Goal: Transaction & Acquisition: Purchase product/service

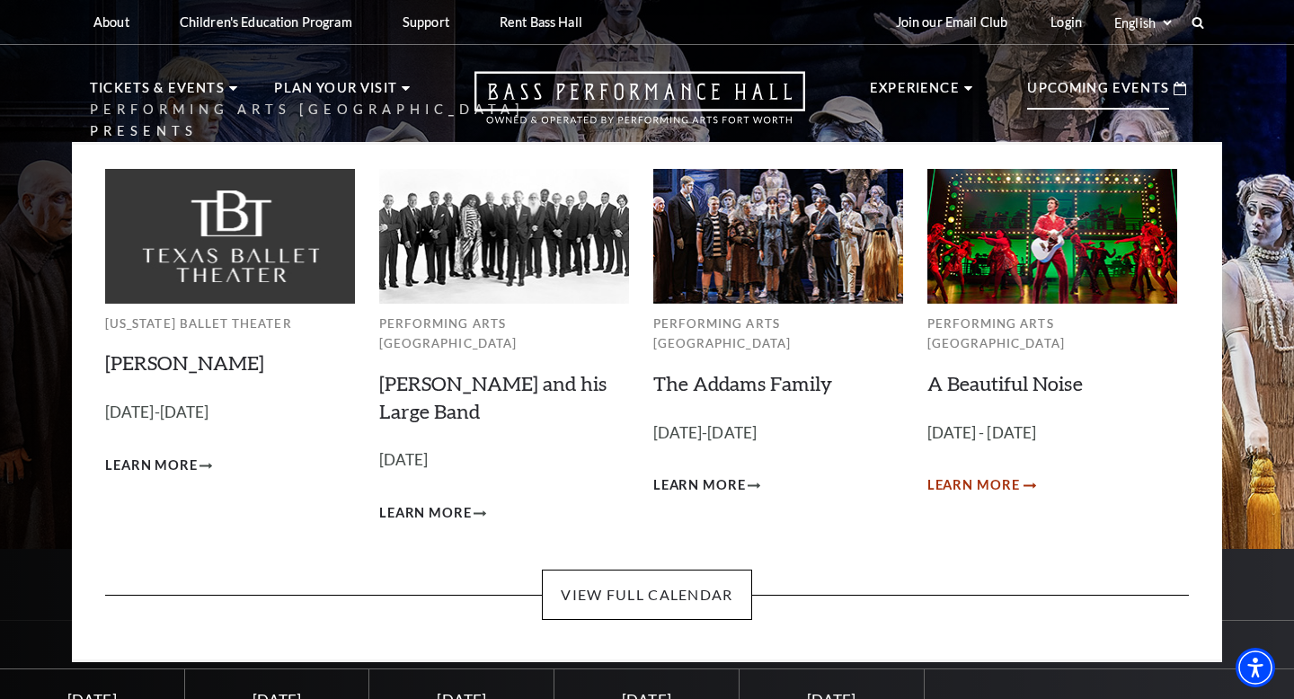
click at [965, 475] on span "Learn More" at bounding box center [974, 486] width 93 height 22
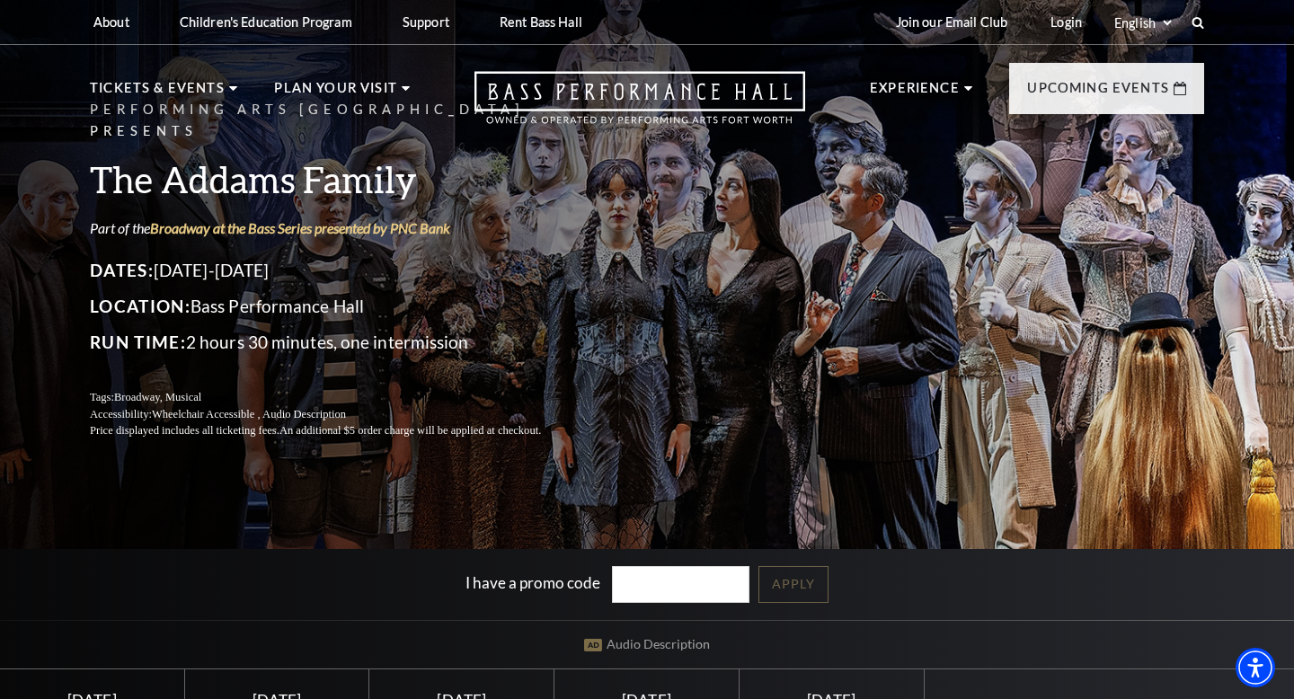
click at [365, 165] on h3 "The Addams Family" at bounding box center [337, 179] width 494 height 46
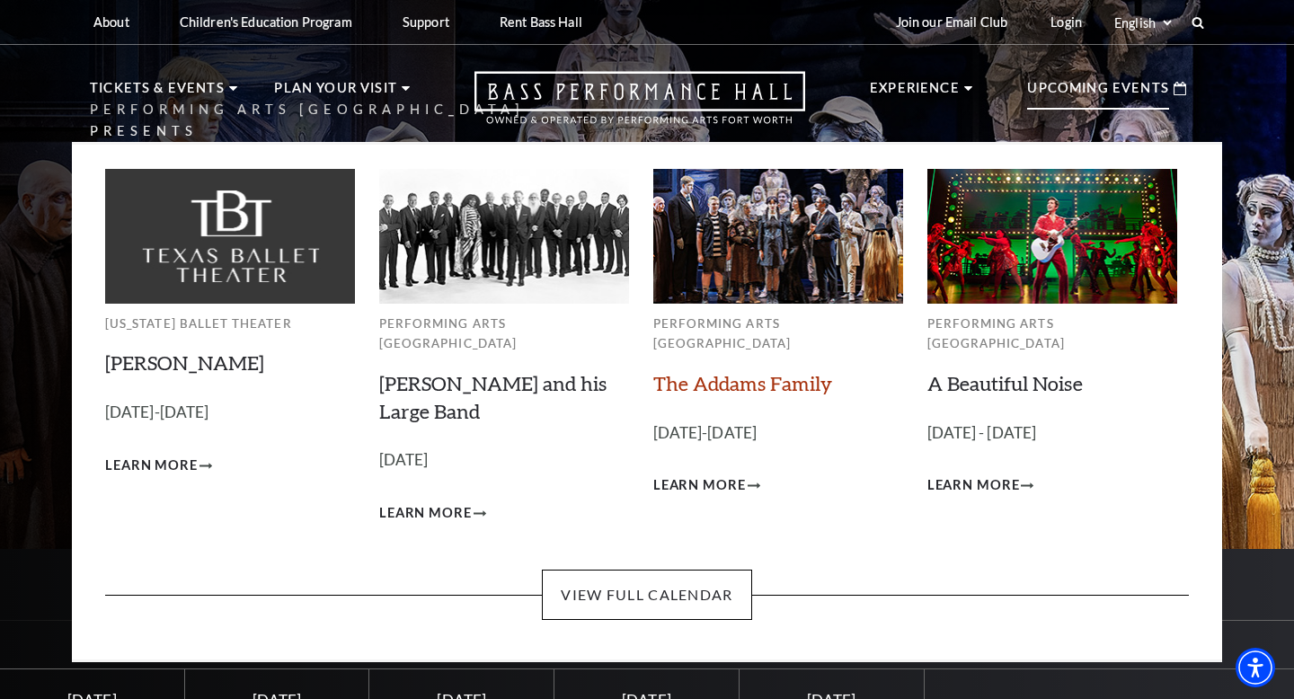
click at [765, 371] on link "The Addams Family" at bounding box center [743, 383] width 179 height 24
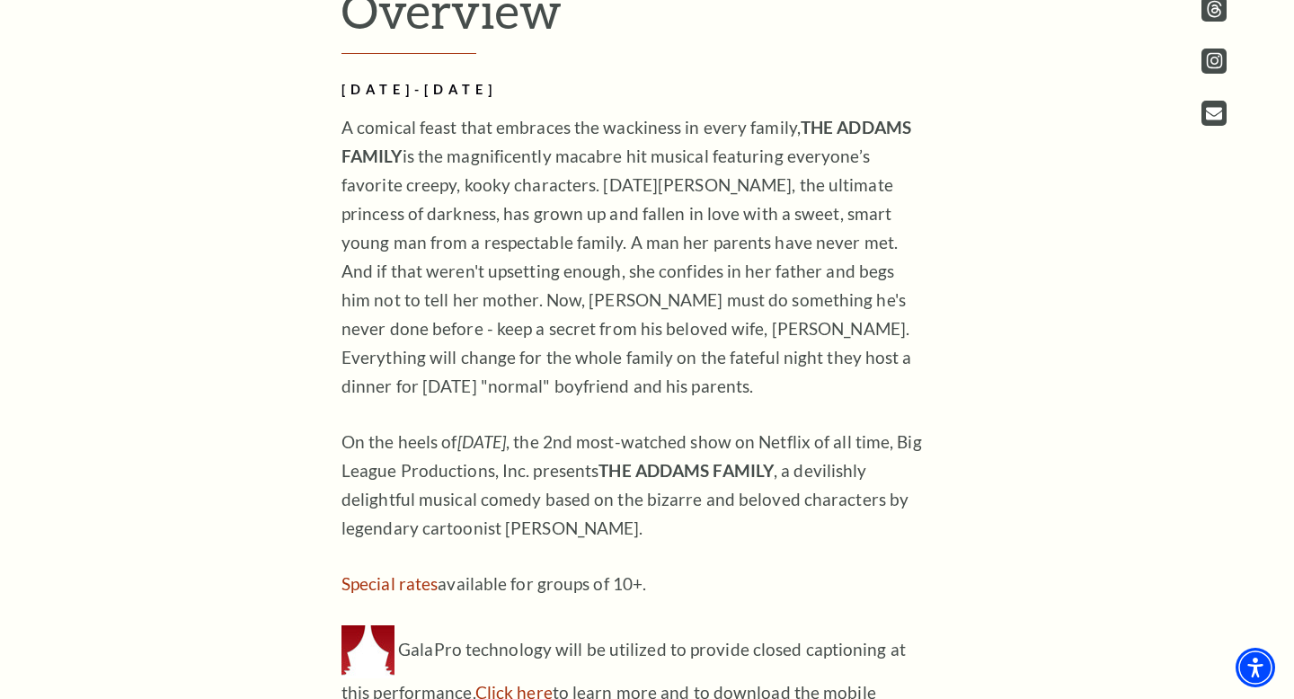
scroll to position [1079, 0]
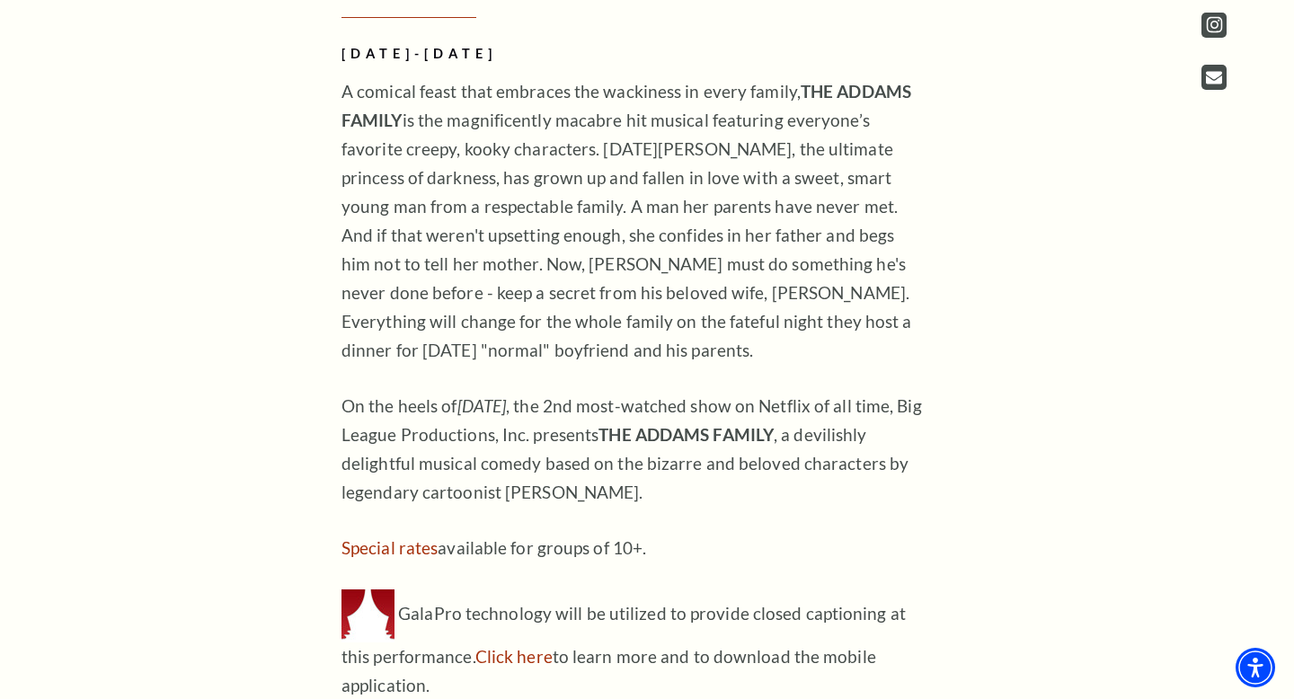
click at [765, 365] on p "A comical feast that embraces the wackiness in every family, THE ADDAMS FAMILY …" at bounding box center [634, 221] width 584 height 288
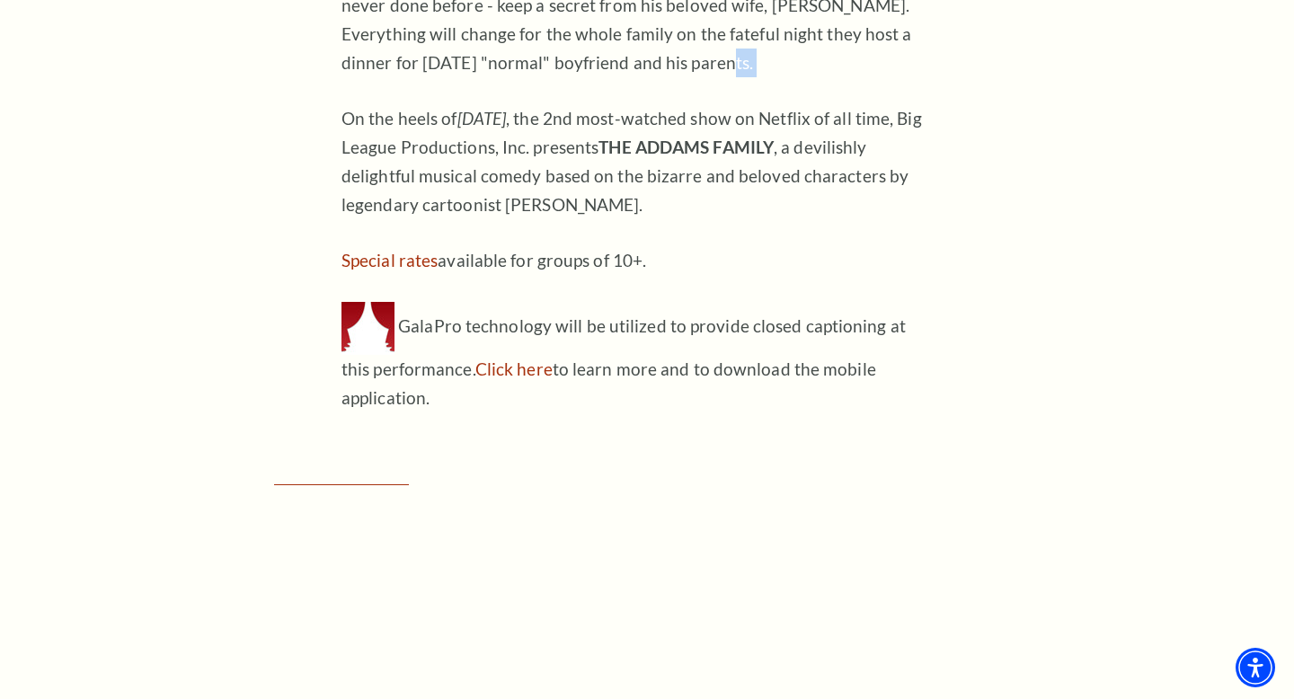
scroll to position [1402, 0]
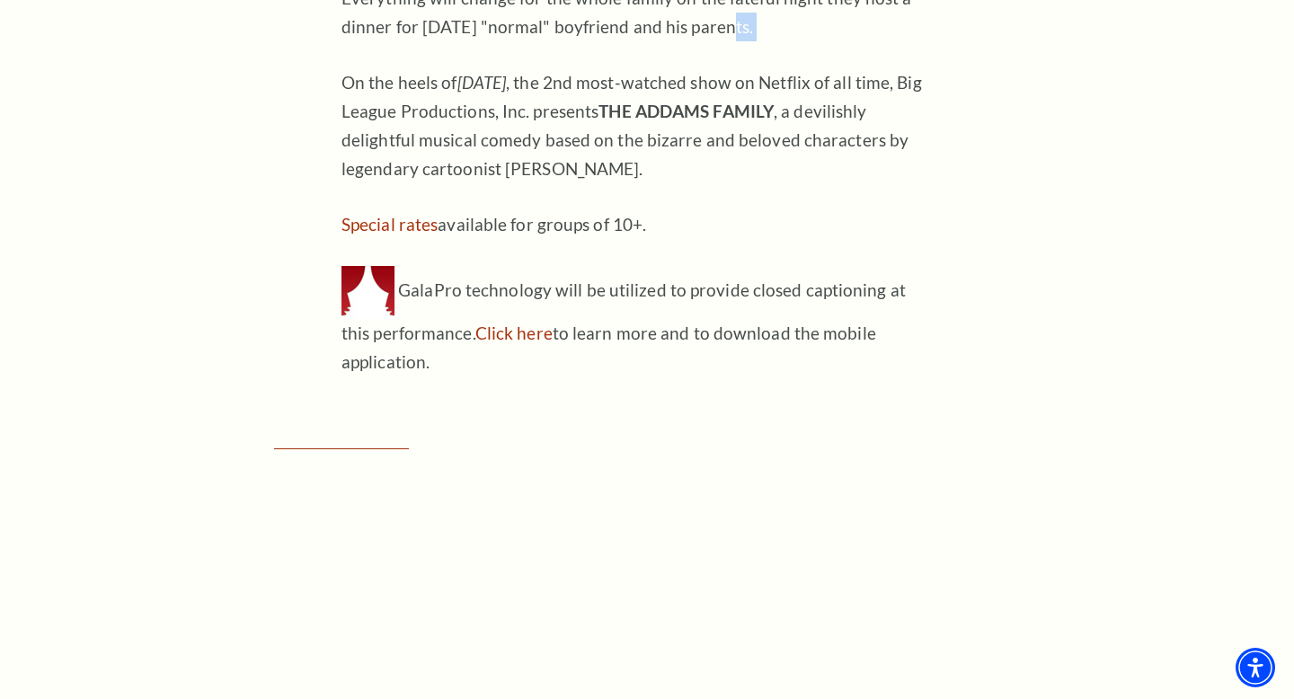
click at [765, 367] on p "GalaPro technology will be utilized to provide closed captioning at this perfor…" at bounding box center [634, 321] width 584 height 111
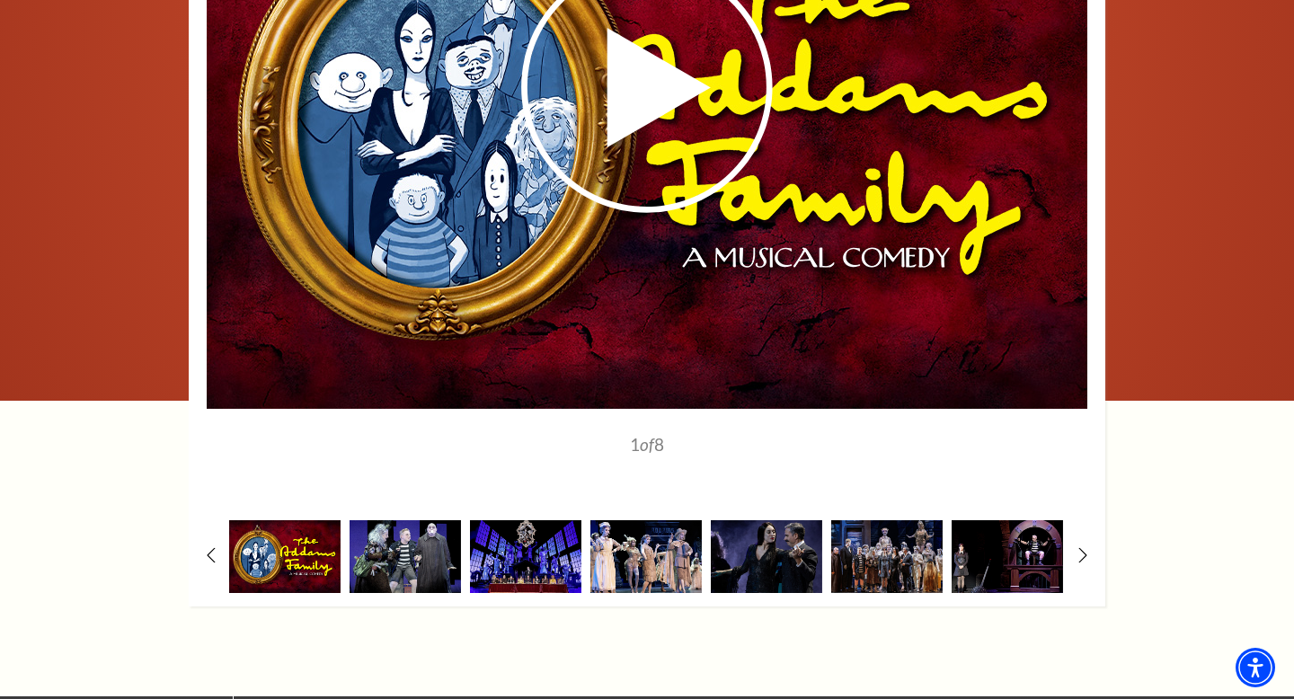
scroll to position [2517, 0]
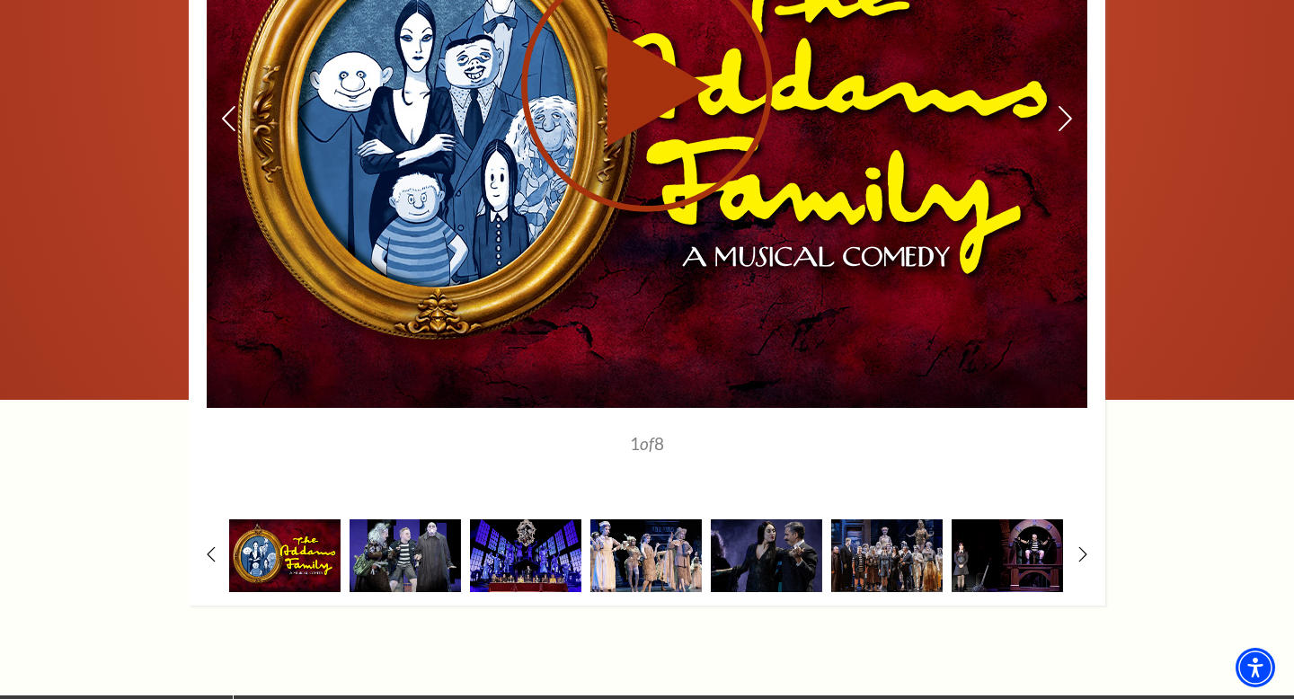
click at [619, 60] on use at bounding box center [647, 86] width 252 height 252
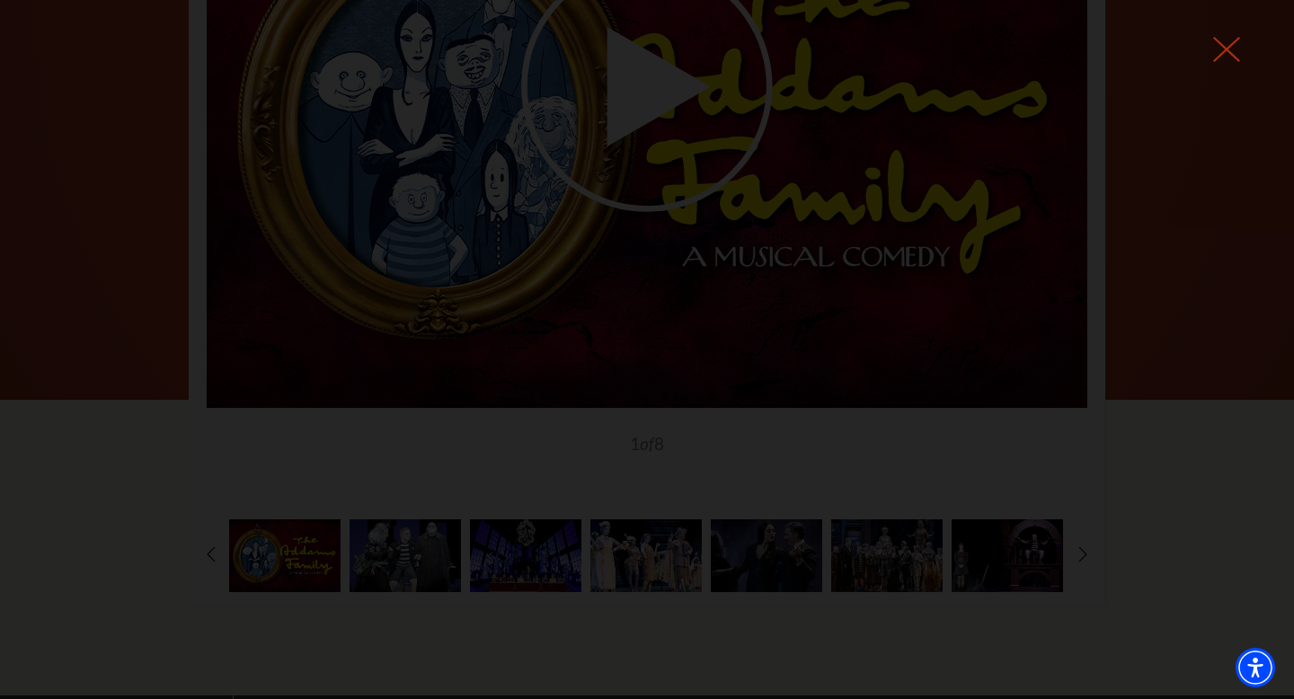
click at [1231, 47] on icon at bounding box center [1227, 49] width 27 height 27
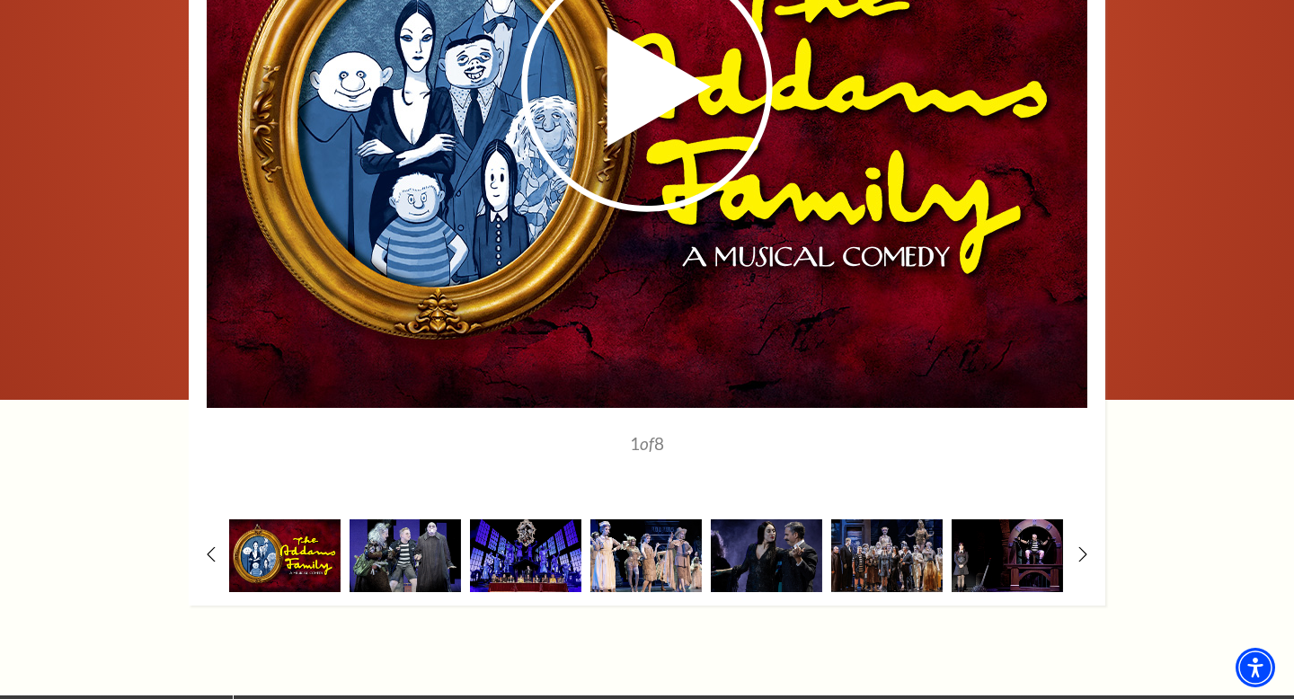
scroll to position [0, 0]
click at [417, 580] on img at bounding box center [405, 556] width 111 height 73
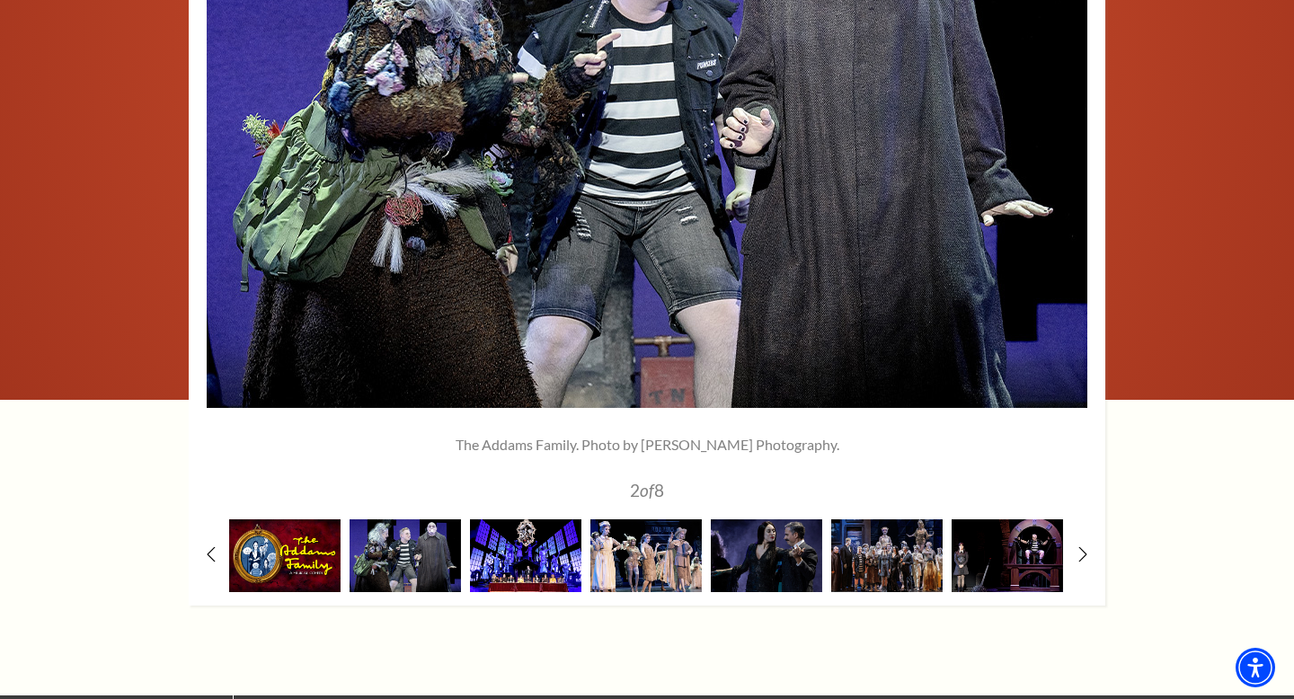
click at [524, 577] on img at bounding box center [525, 556] width 111 height 73
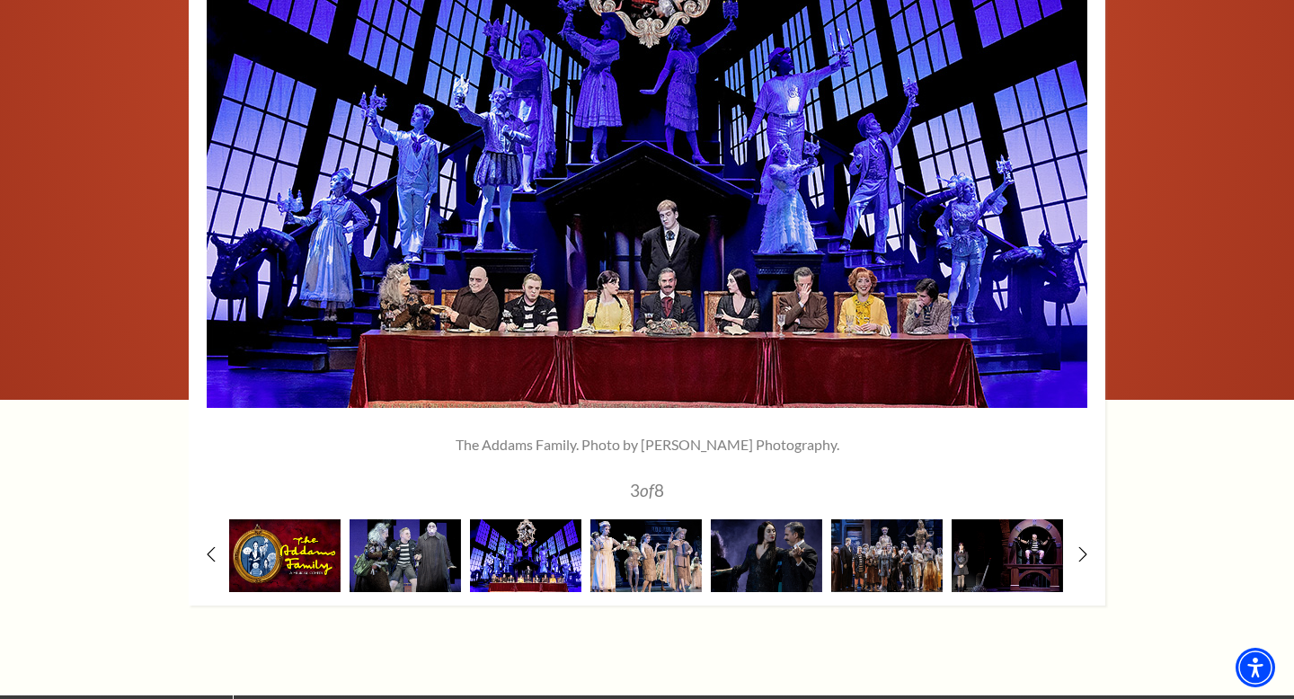
click at [524, 577] on img at bounding box center [525, 556] width 111 height 73
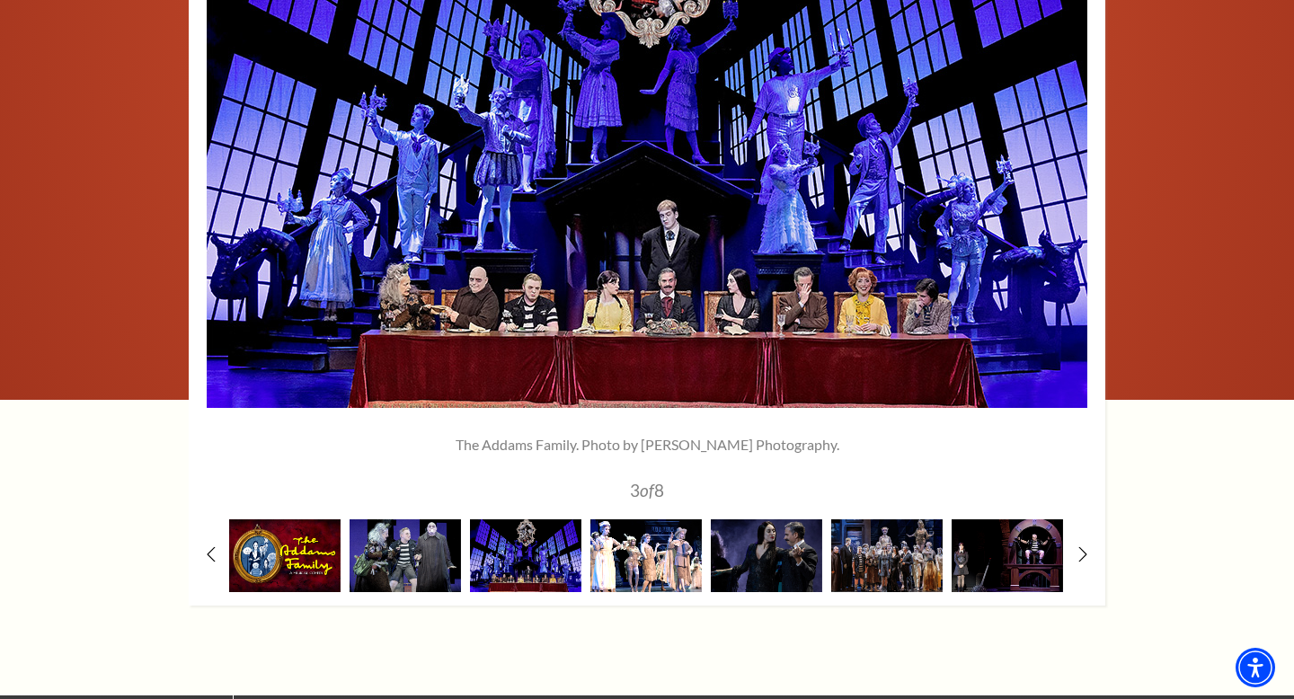
click at [656, 570] on img at bounding box center [646, 556] width 111 height 73
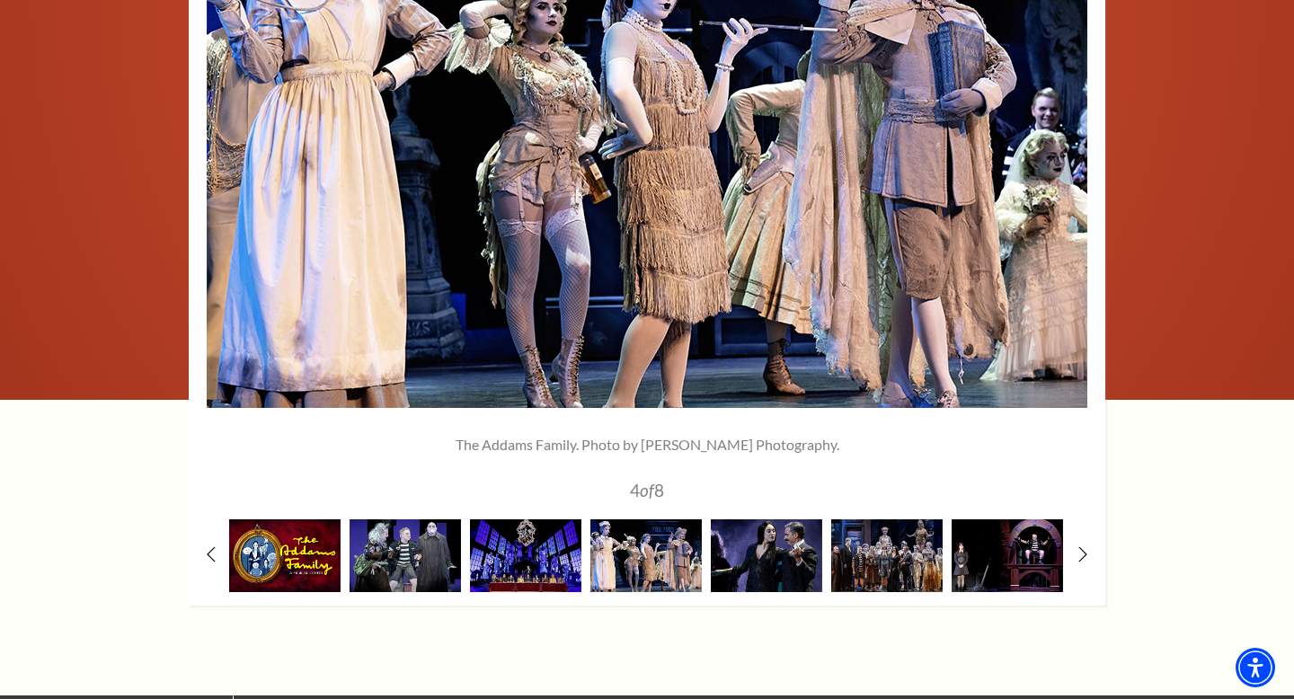
click at [770, 579] on img at bounding box center [766, 556] width 111 height 73
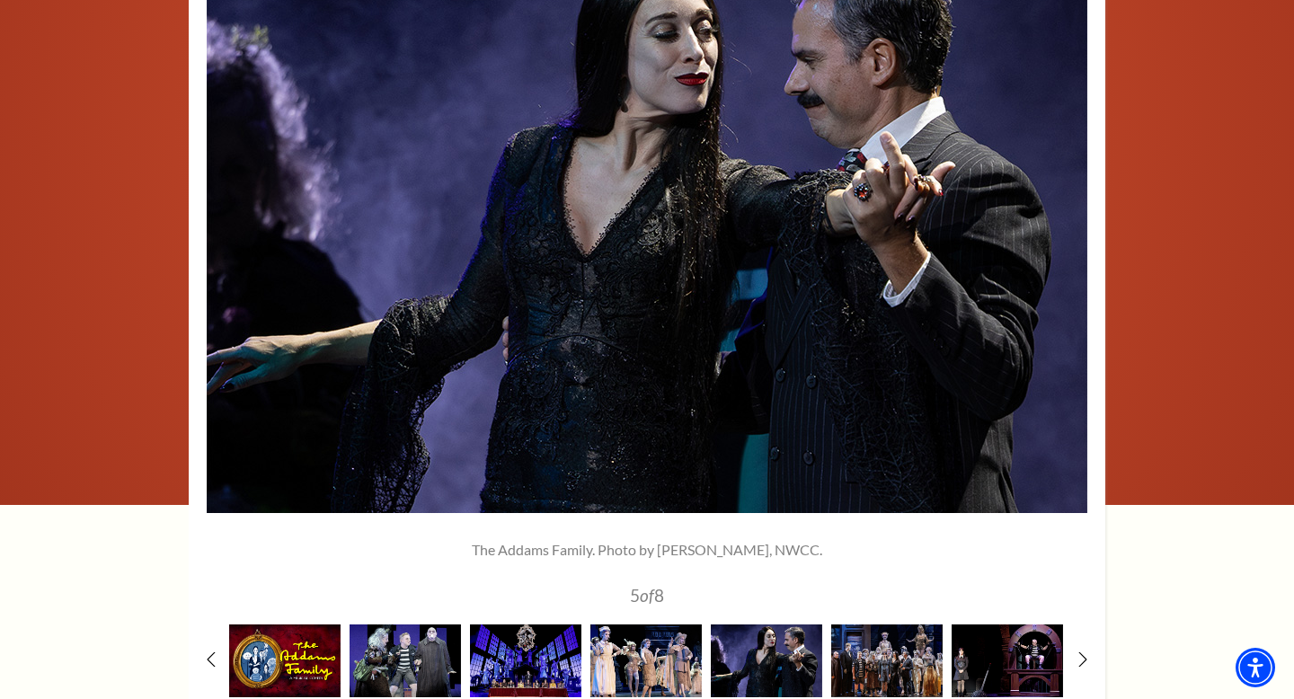
scroll to position [2409, 0]
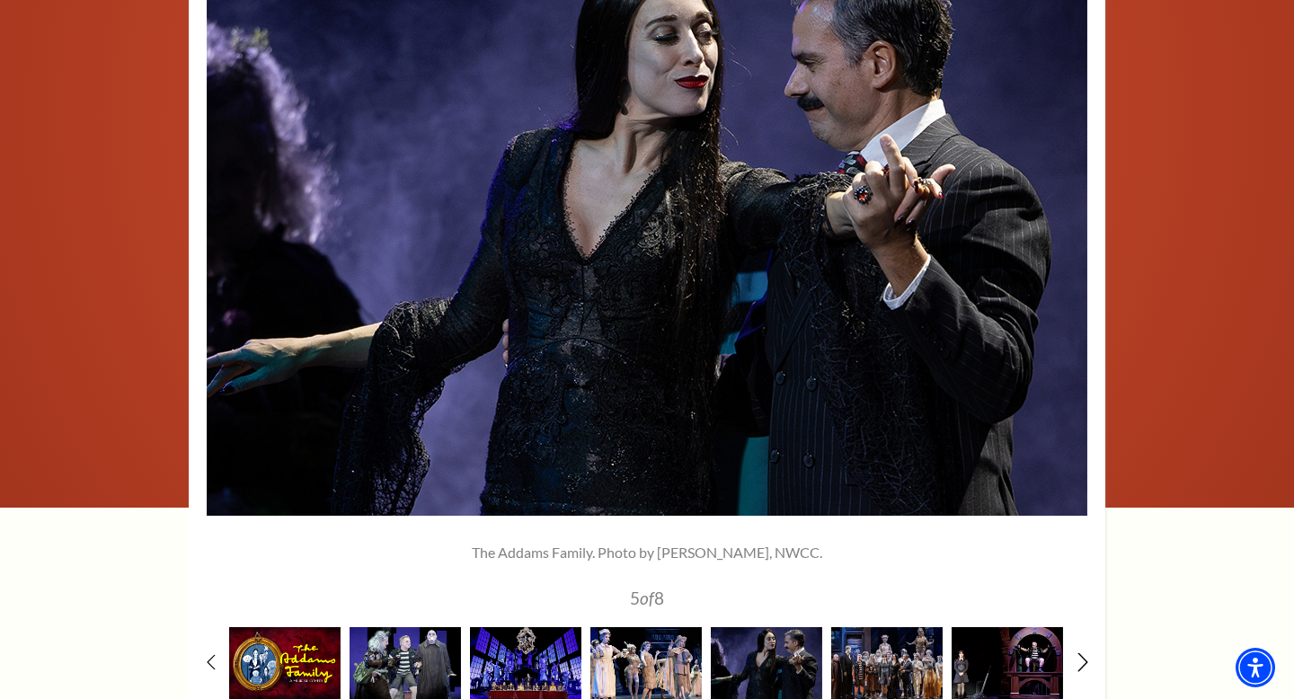
click at [1081, 672] on icon at bounding box center [1084, 663] width 12 height 19
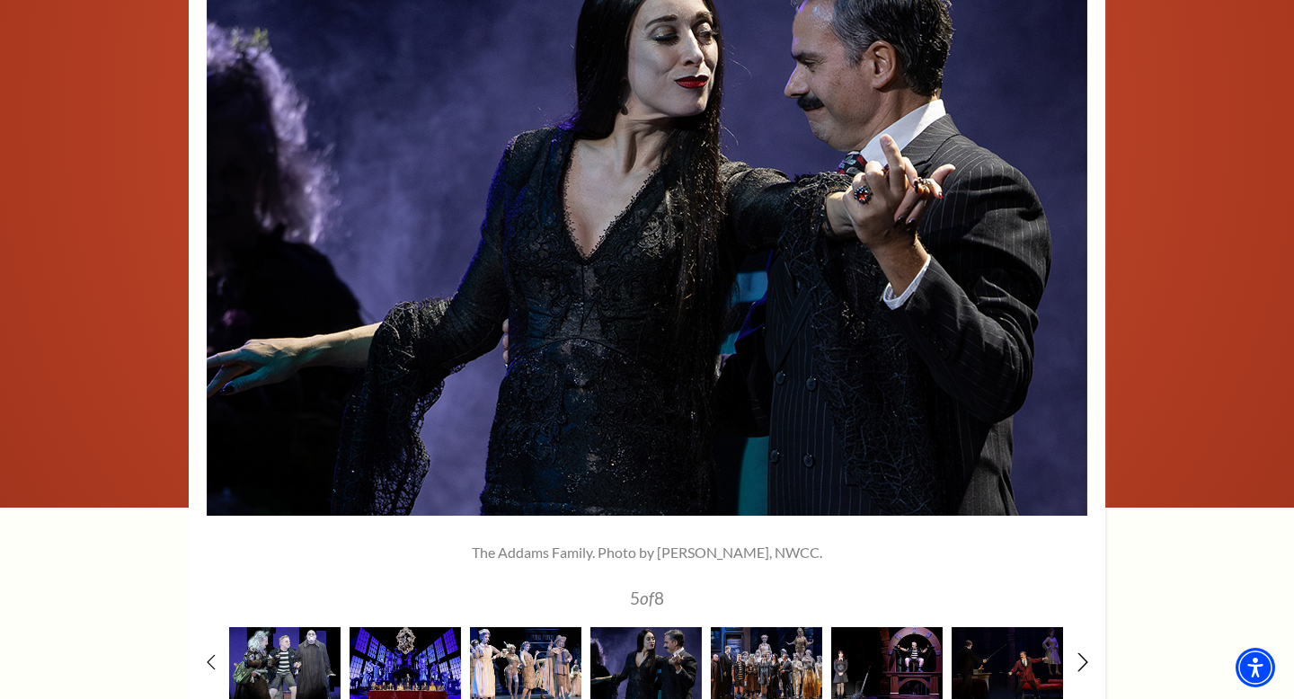
click at [1081, 672] on icon at bounding box center [1084, 663] width 12 height 19
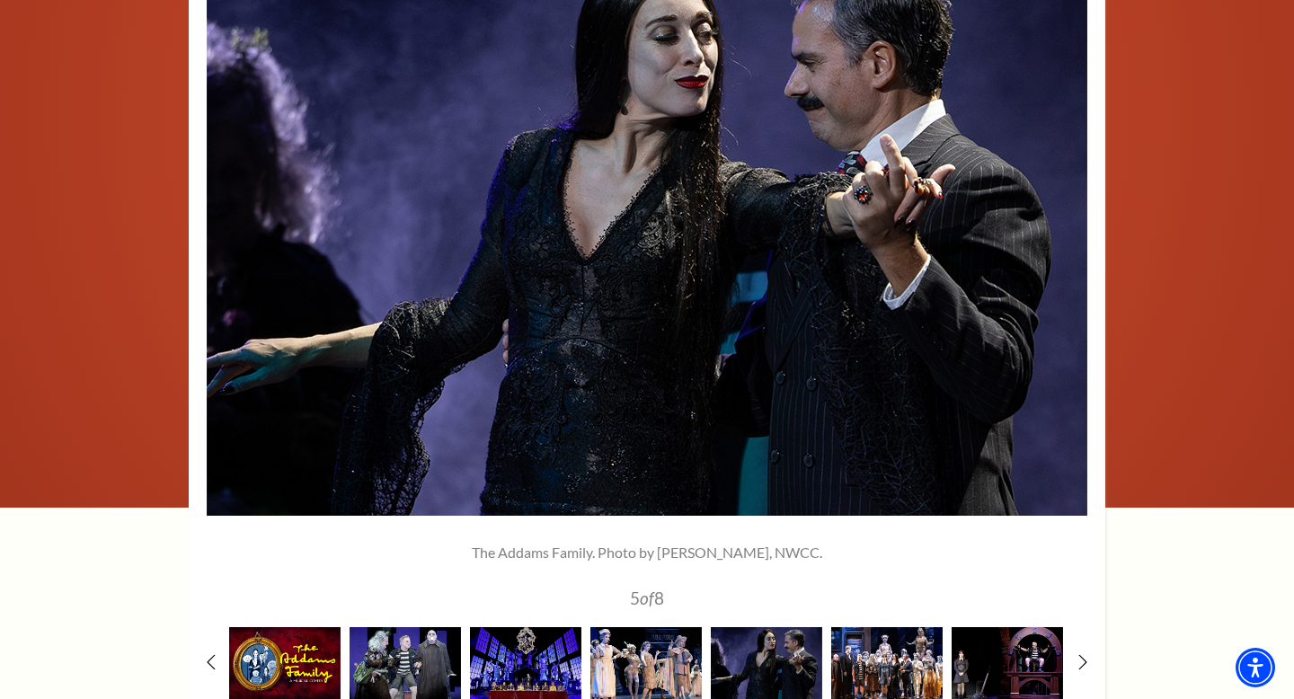
click at [889, 677] on img at bounding box center [887, 663] width 111 height 73
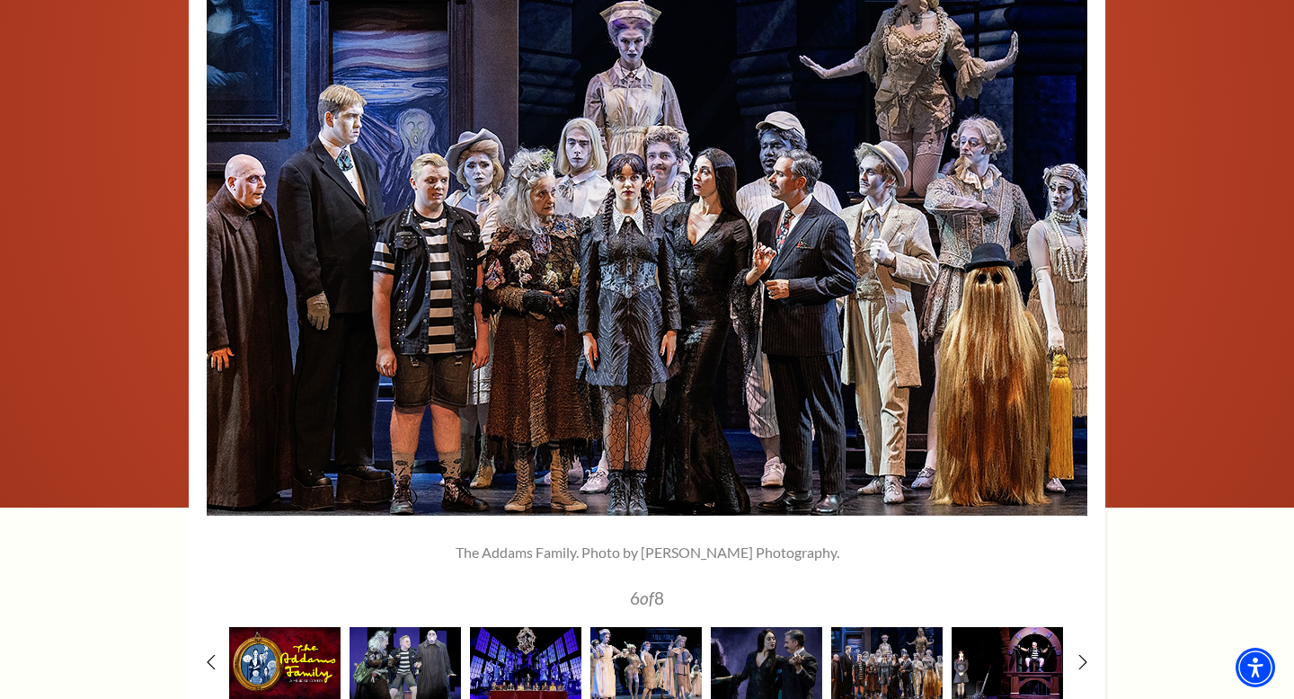
click at [1024, 671] on img at bounding box center [1007, 663] width 111 height 73
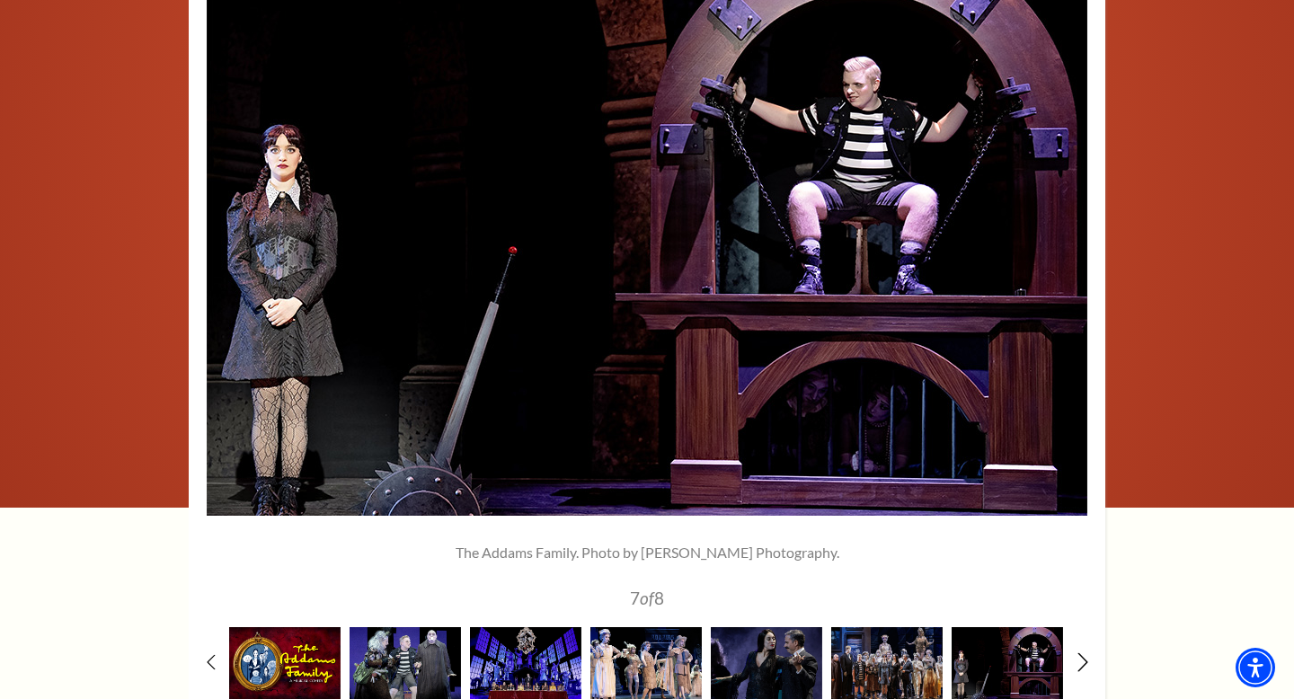
click at [1085, 672] on use at bounding box center [1083, 663] width 10 height 19
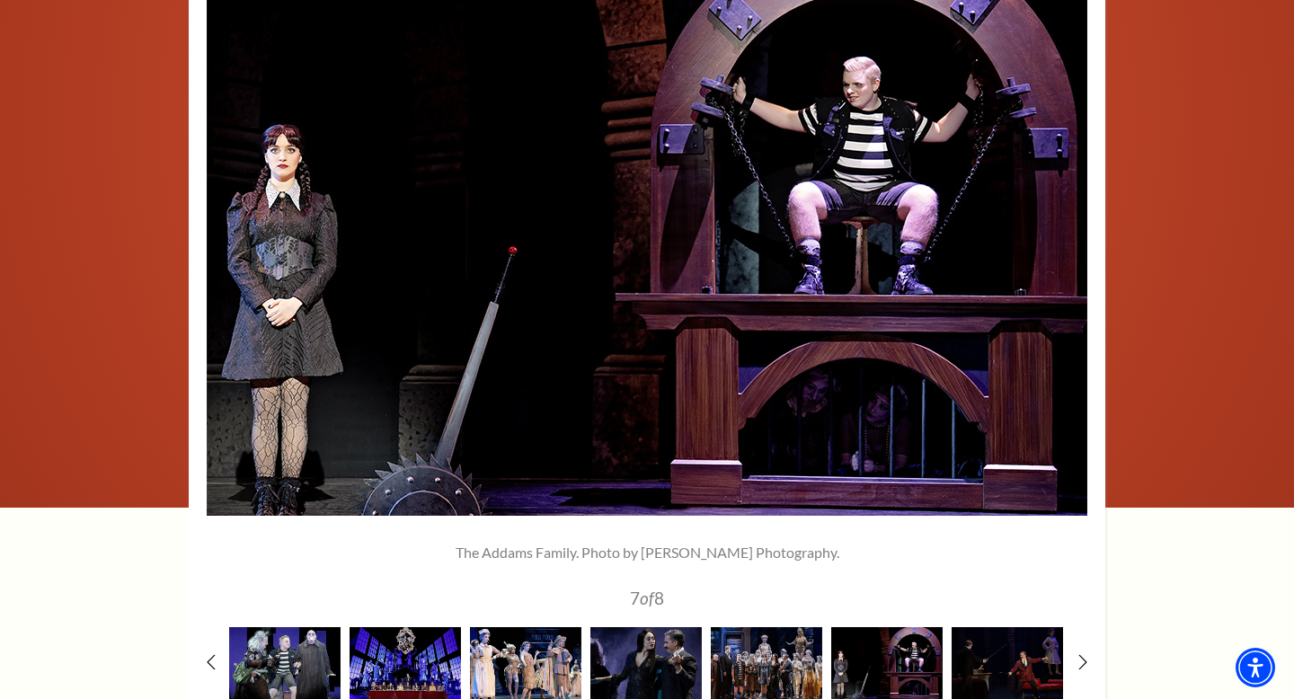
click at [1194, 200] on div at bounding box center [647, 286] width 1294 height 856
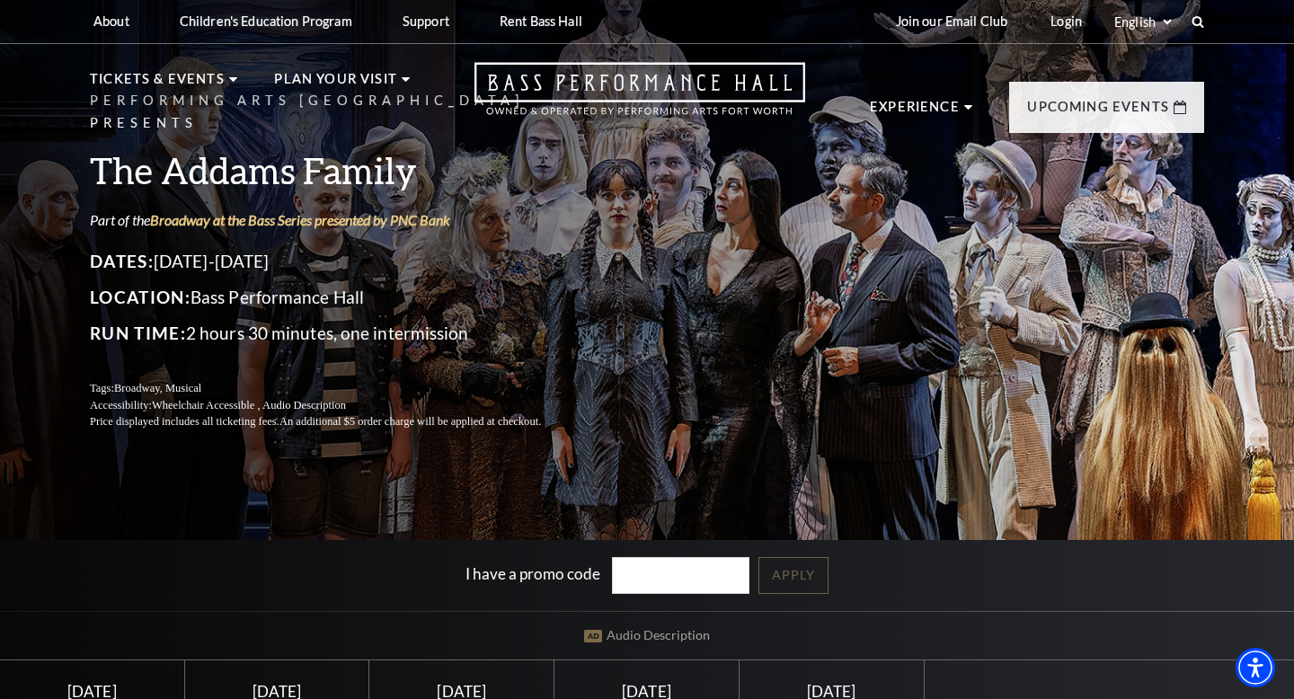
scroll to position [0, 0]
click at [300, 169] on h3 "The Addams Family" at bounding box center [337, 171] width 494 height 46
click at [233, 592] on div "I have a promo code Apply" at bounding box center [647, 576] width 1294 height 71
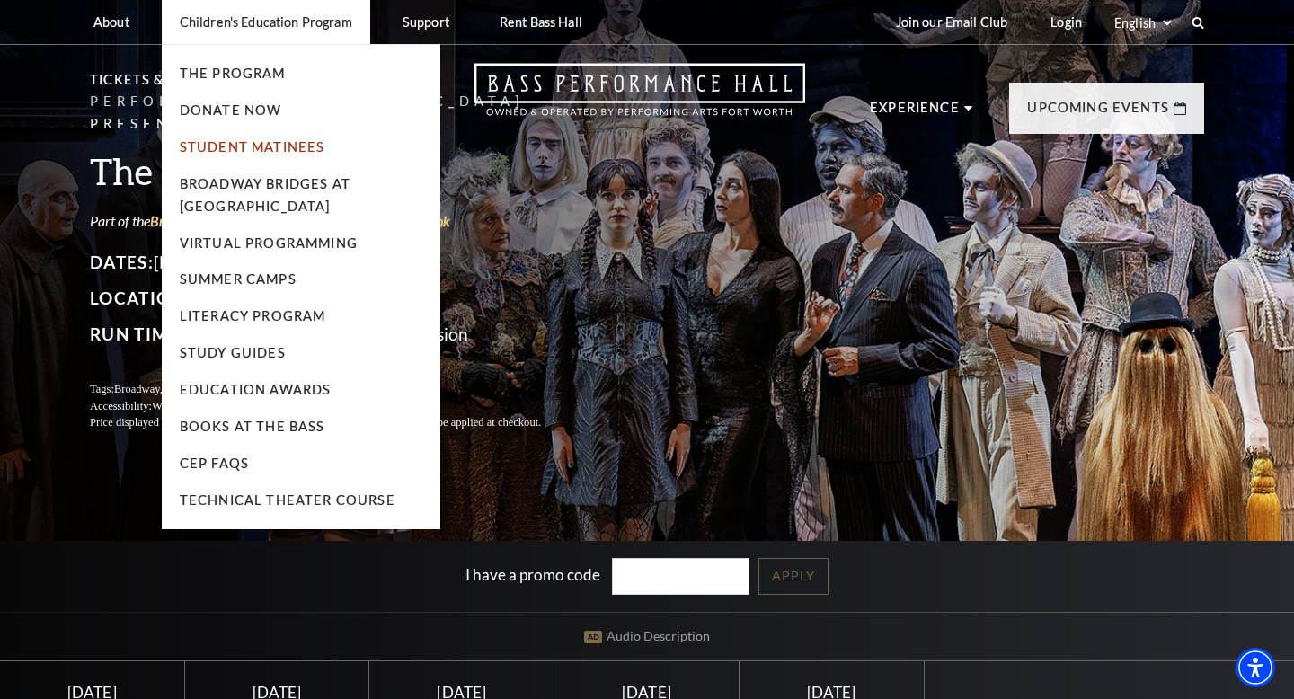
click at [280, 145] on link "Student Matinees" at bounding box center [253, 146] width 146 height 15
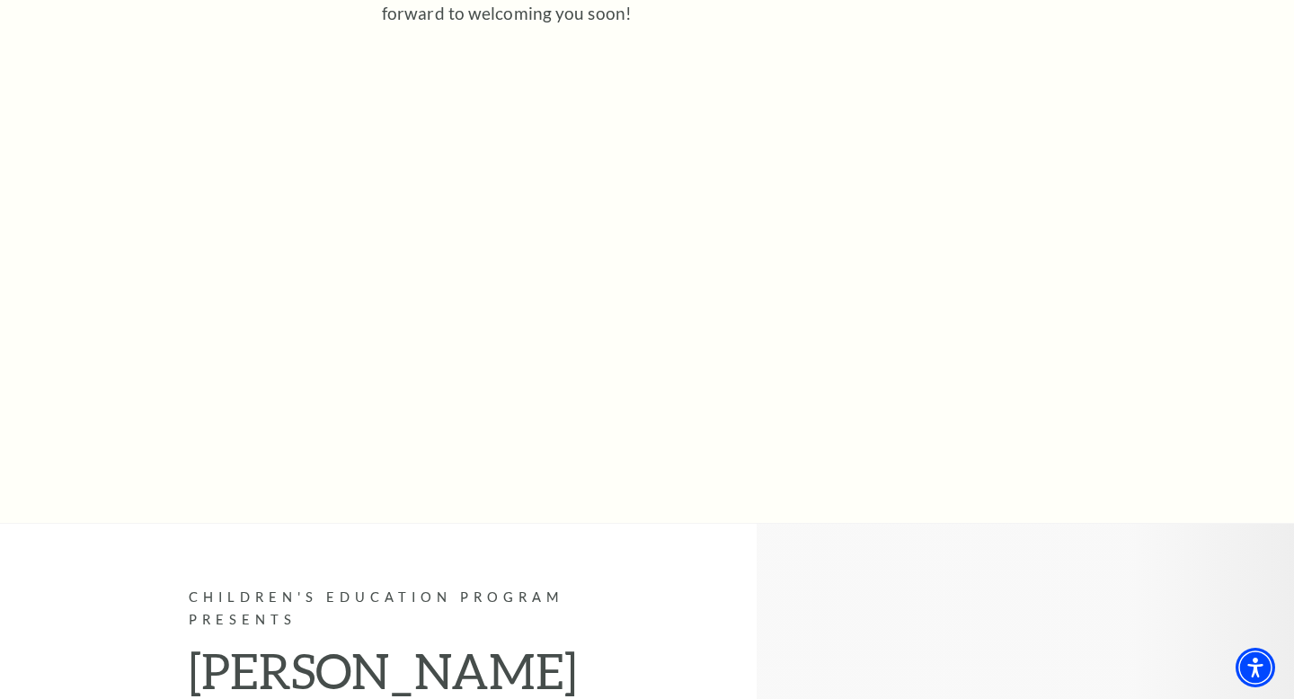
scroll to position [1007, 0]
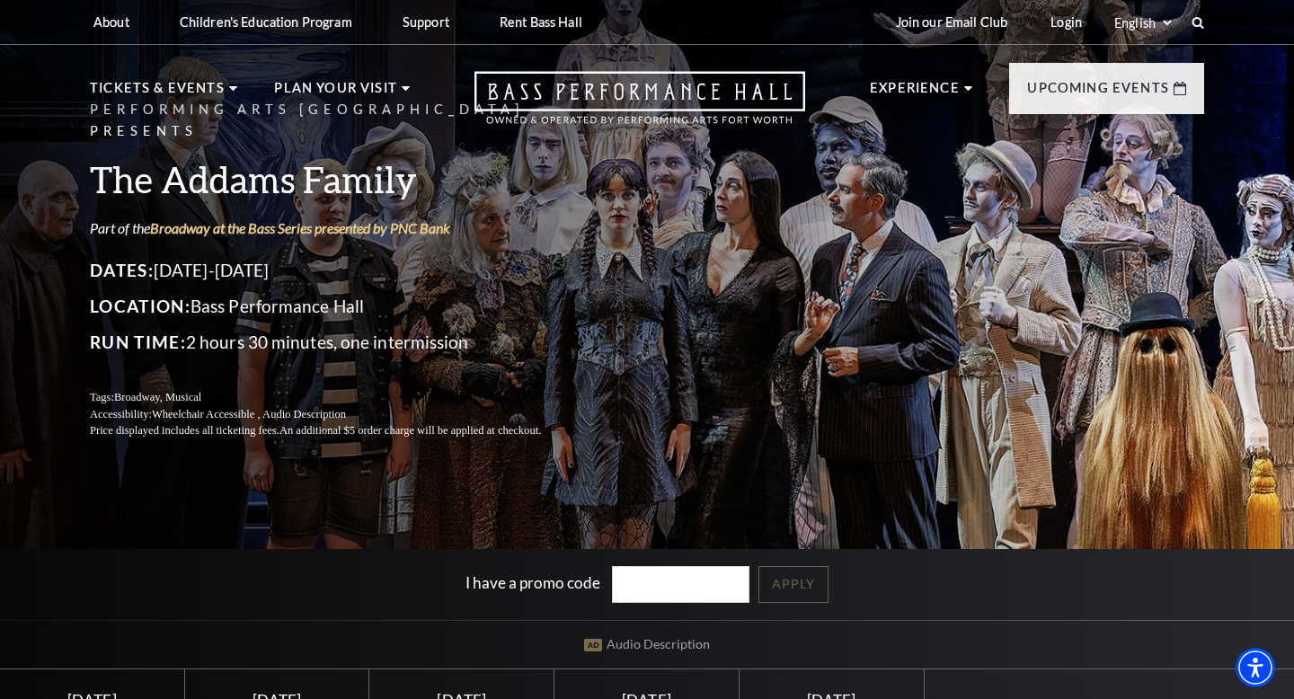
click at [325, 173] on h3 "The Addams Family" at bounding box center [337, 179] width 494 height 46
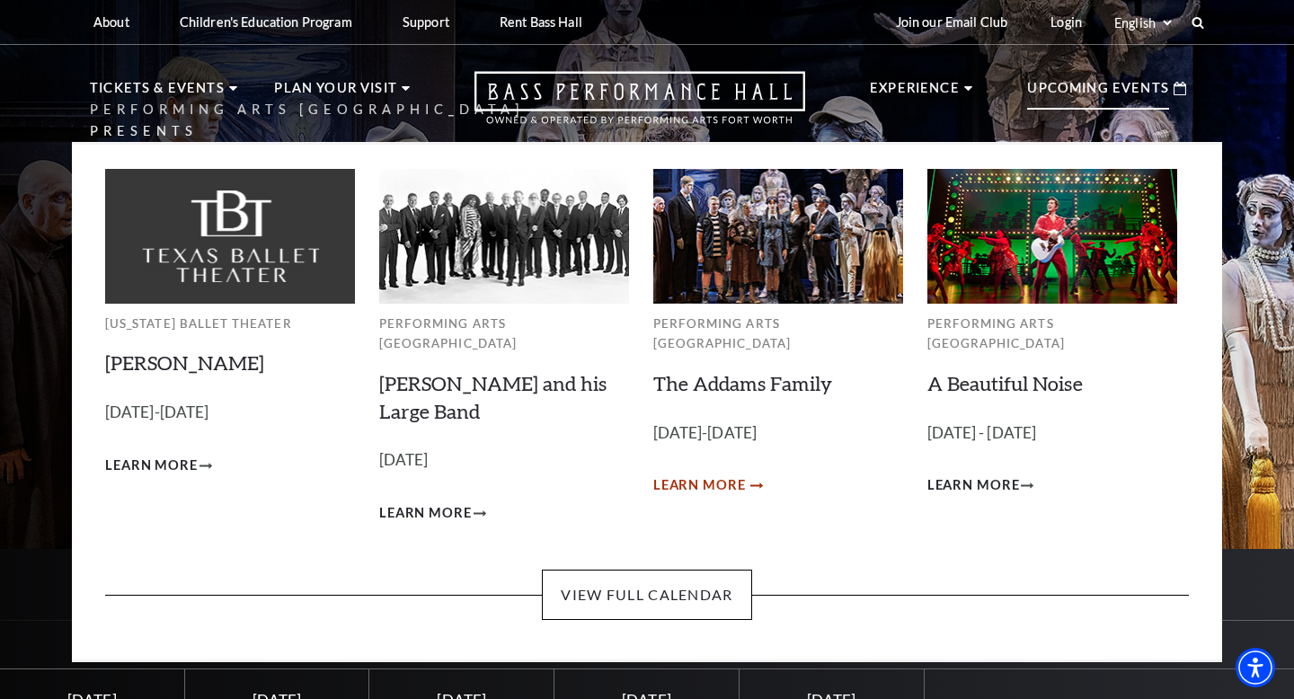
click at [706, 475] on span "Learn More" at bounding box center [700, 486] width 93 height 22
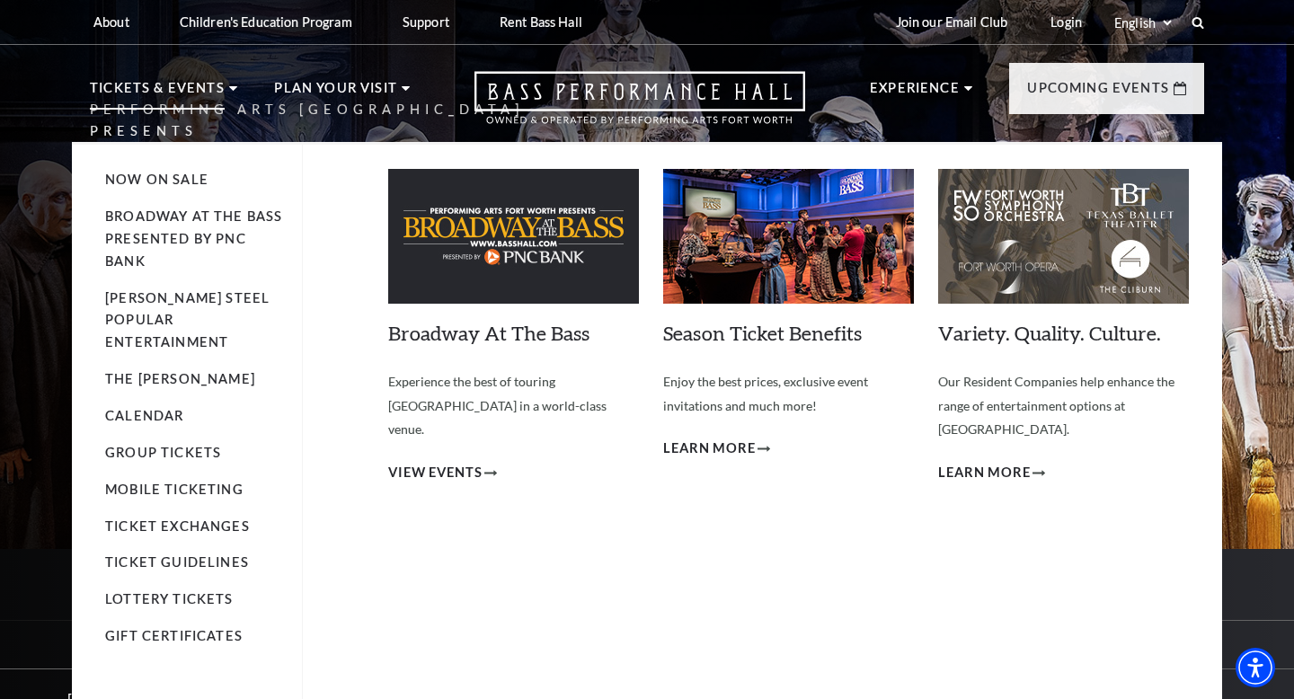
click at [205, 85] on p "Tickets & Events" at bounding box center [157, 93] width 135 height 32
click at [169, 175] on link "Now On Sale" at bounding box center [156, 179] width 103 height 15
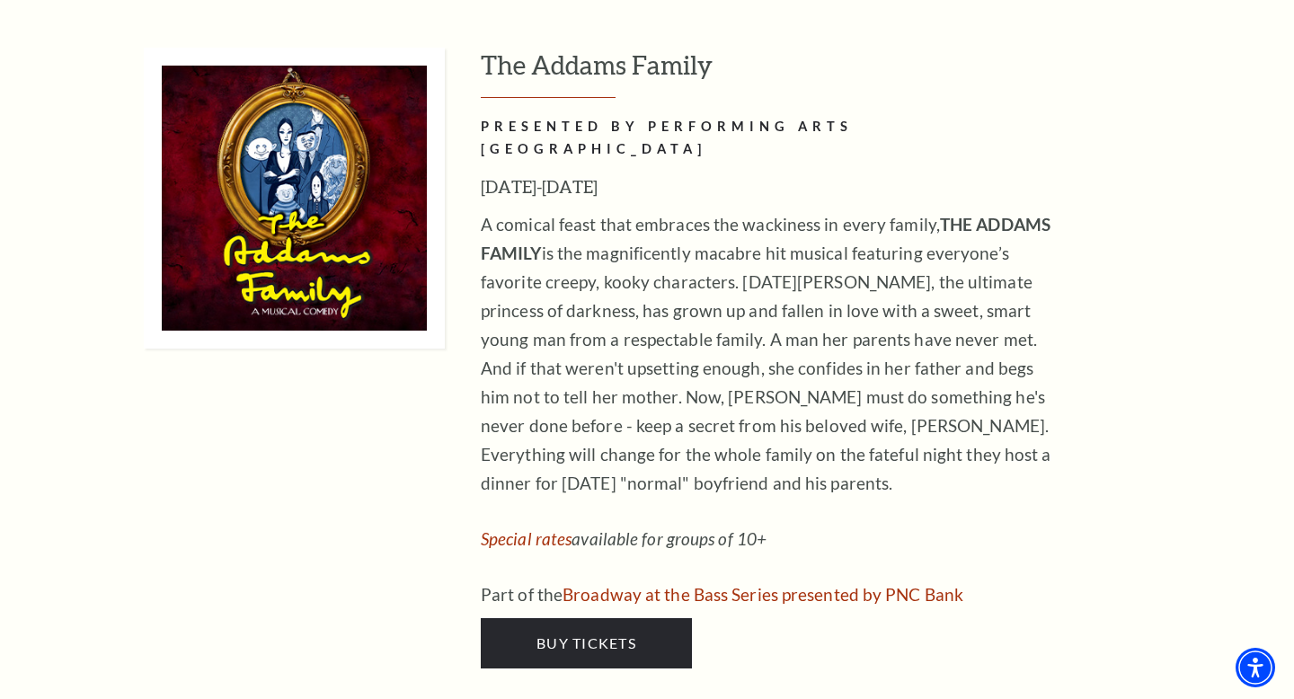
scroll to position [2805, 0]
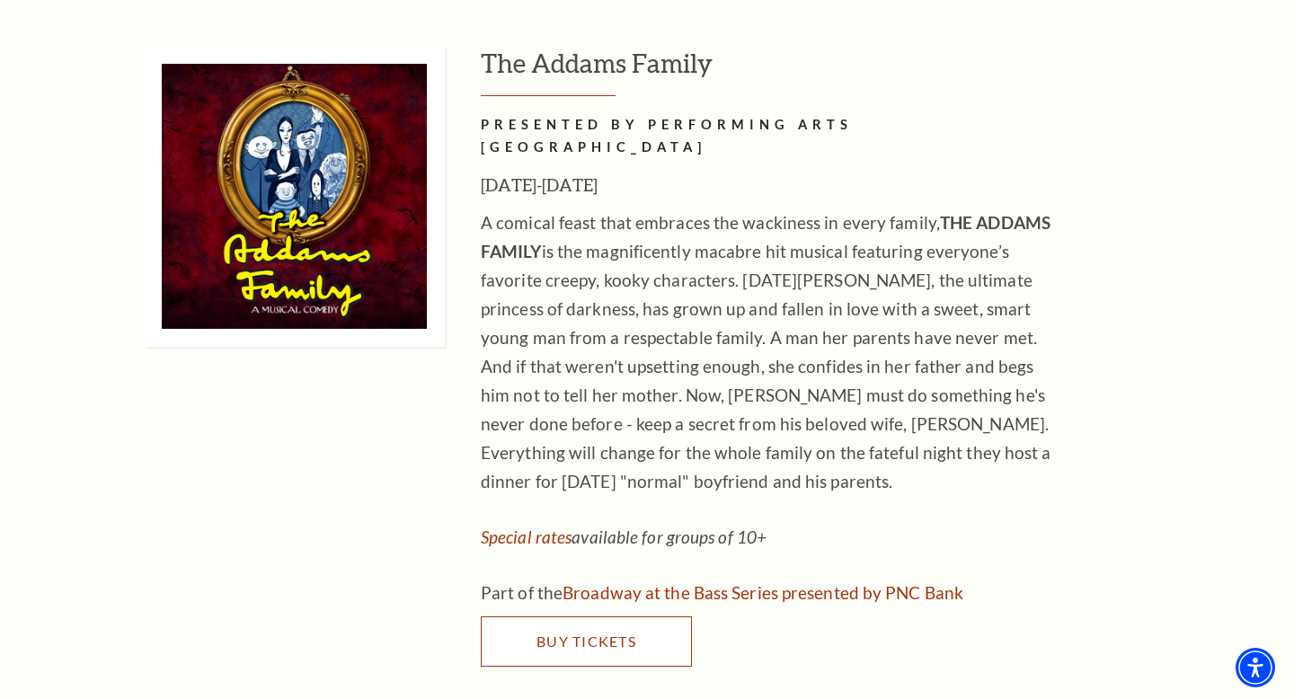
click at [583, 633] on span "Buy Tickets" at bounding box center [587, 641] width 100 height 17
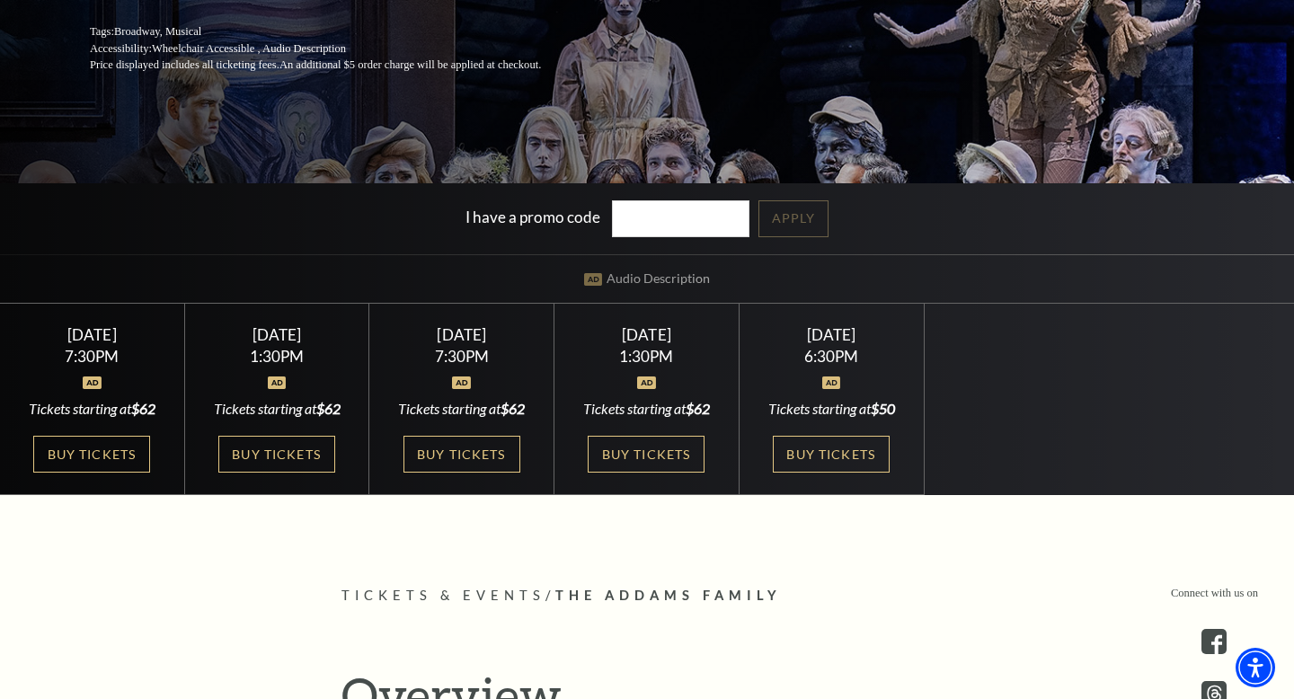
scroll to position [360, 0]
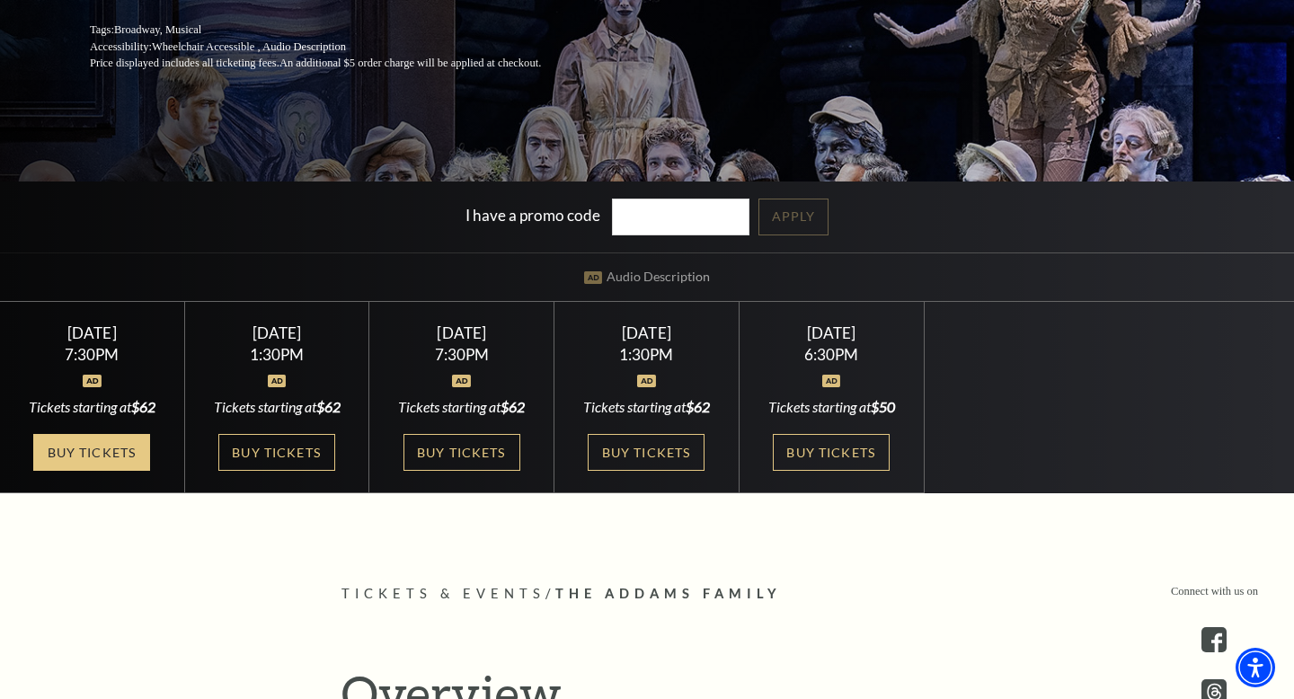
click at [102, 447] on link "Buy Tickets" at bounding box center [91, 452] width 117 height 37
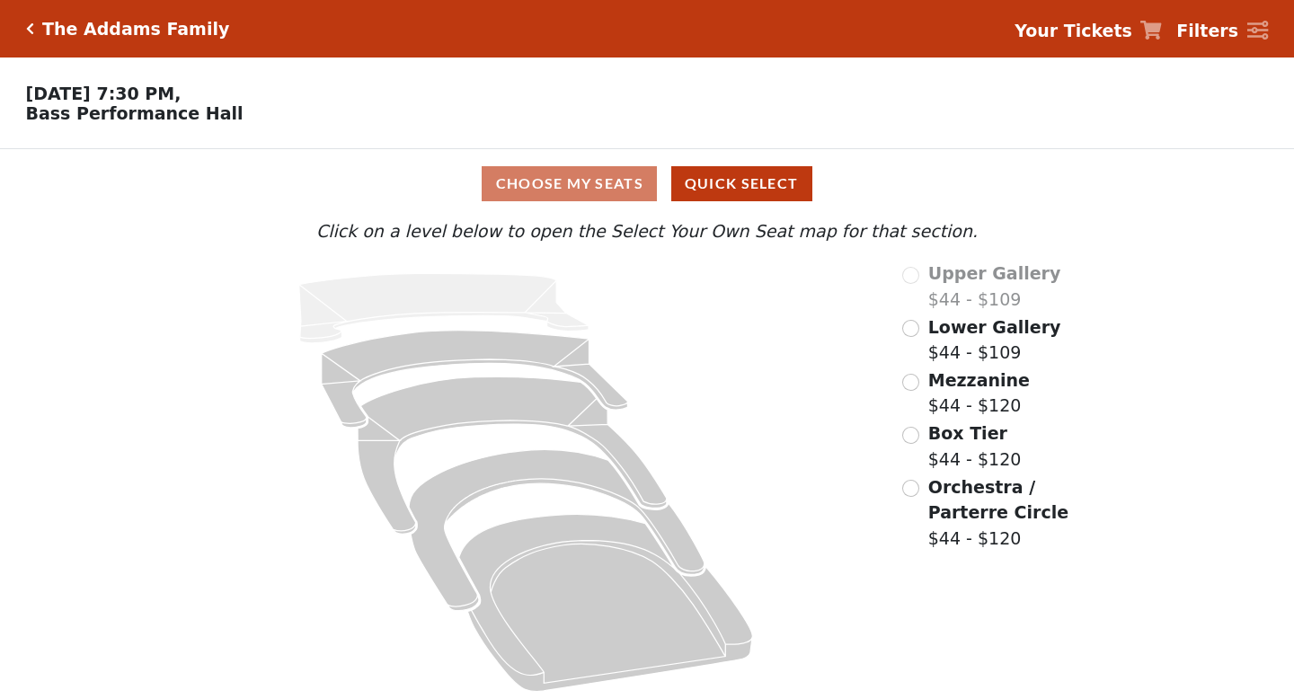
click at [102, 447] on div "Choose My Seats Quick Select Current Level Click on a level below to open the S…" at bounding box center [647, 427] width 1294 height 556
click at [913, 435] on input "Box Tier$44 - $120\a" at bounding box center [911, 435] width 17 height 17
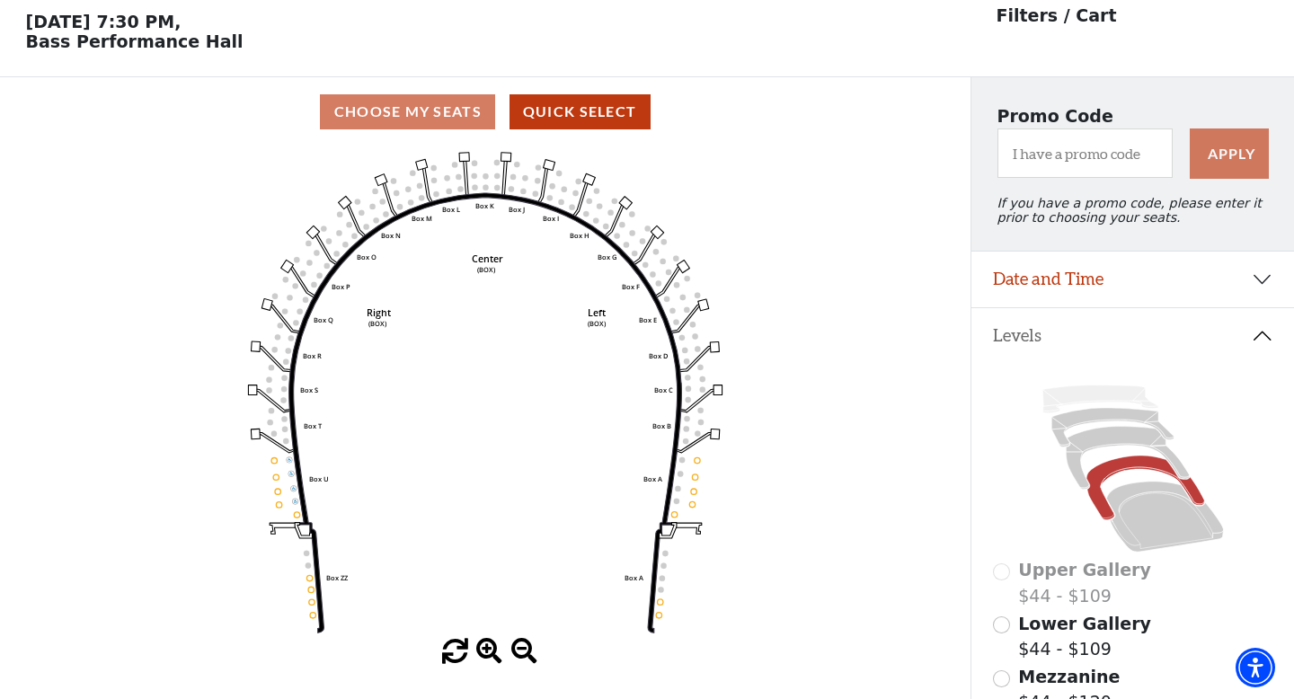
scroll to position [83, 0]
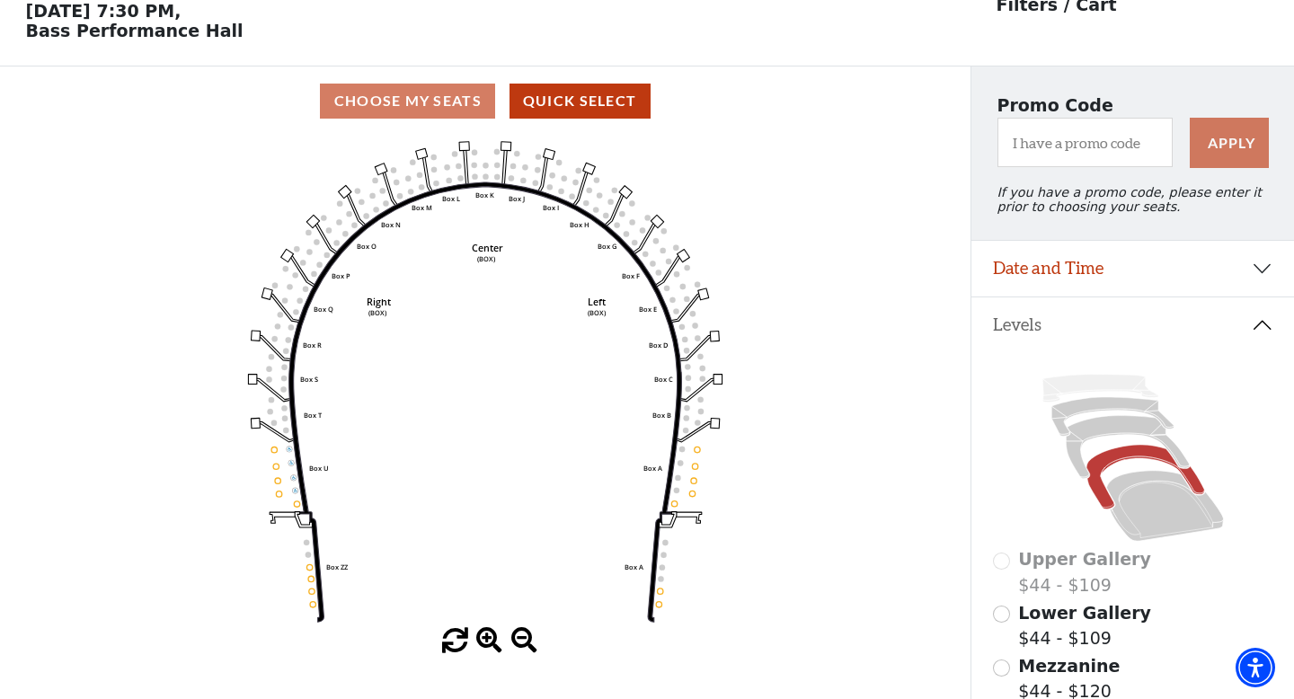
click at [825, 508] on icon "Left (BOX) Right (BOX) Center (BOX) Box ZZ Box U Box T Box S Box R Box Q Box P …" at bounding box center [486, 382] width 874 height 493
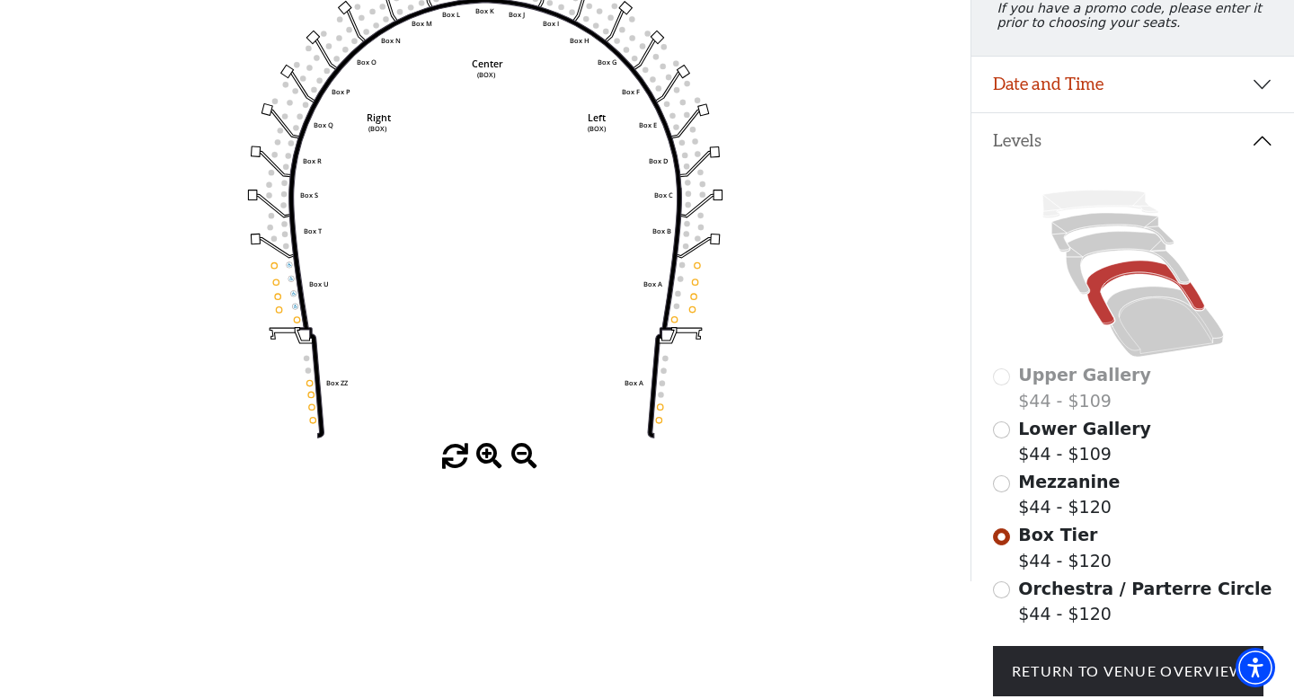
scroll to position [298, 0]
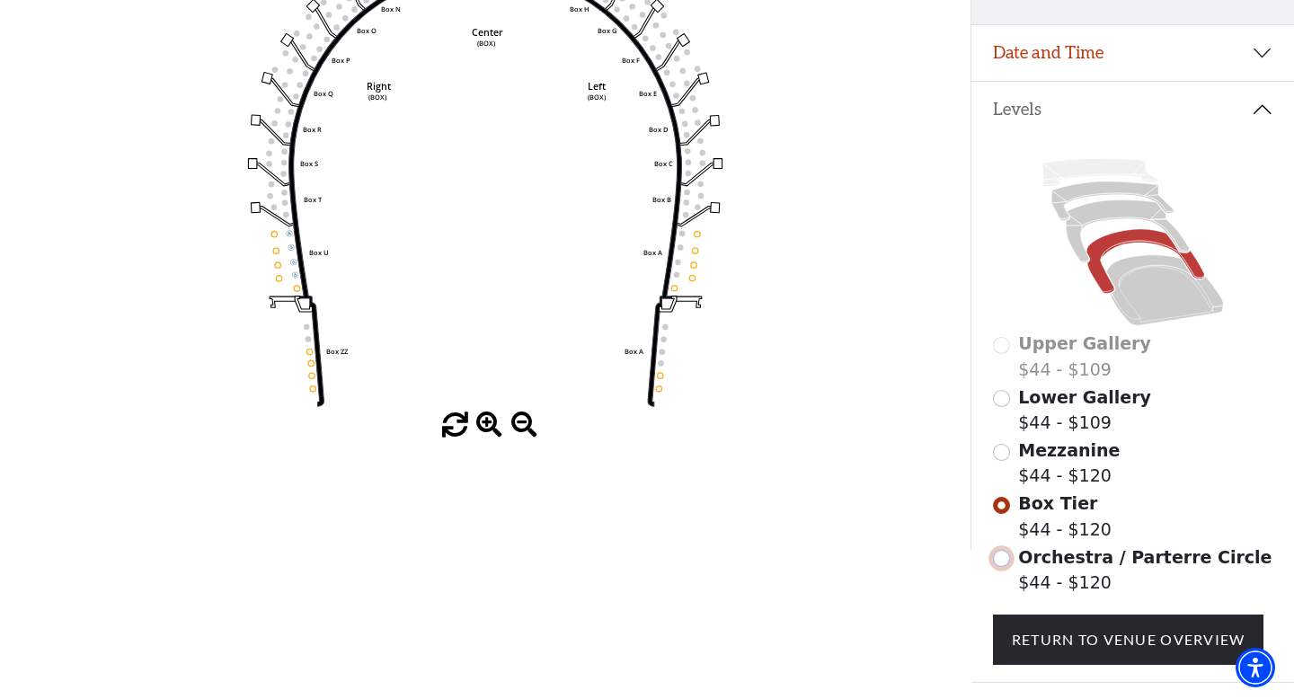
click at [1000, 559] on input "Orchestra / Parterre Circle$44 - $120\a" at bounding box center [1001, 558] width 17 height 17
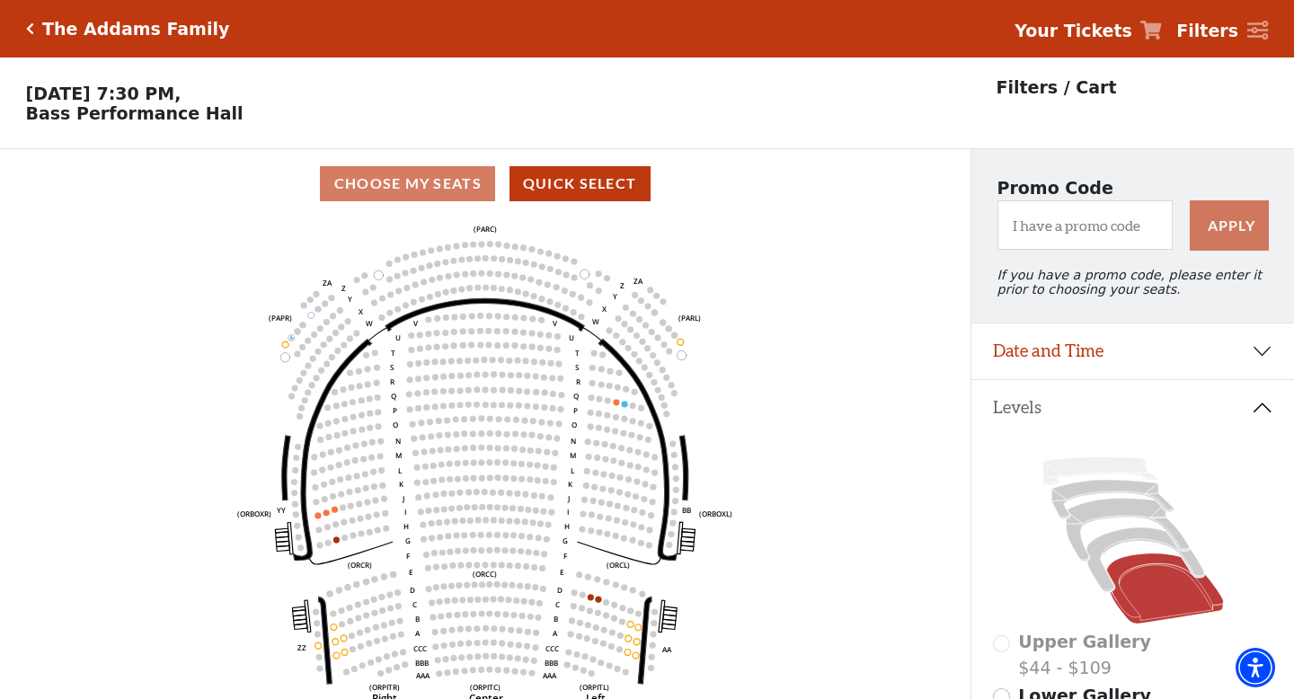
scroll to position [83, 0]
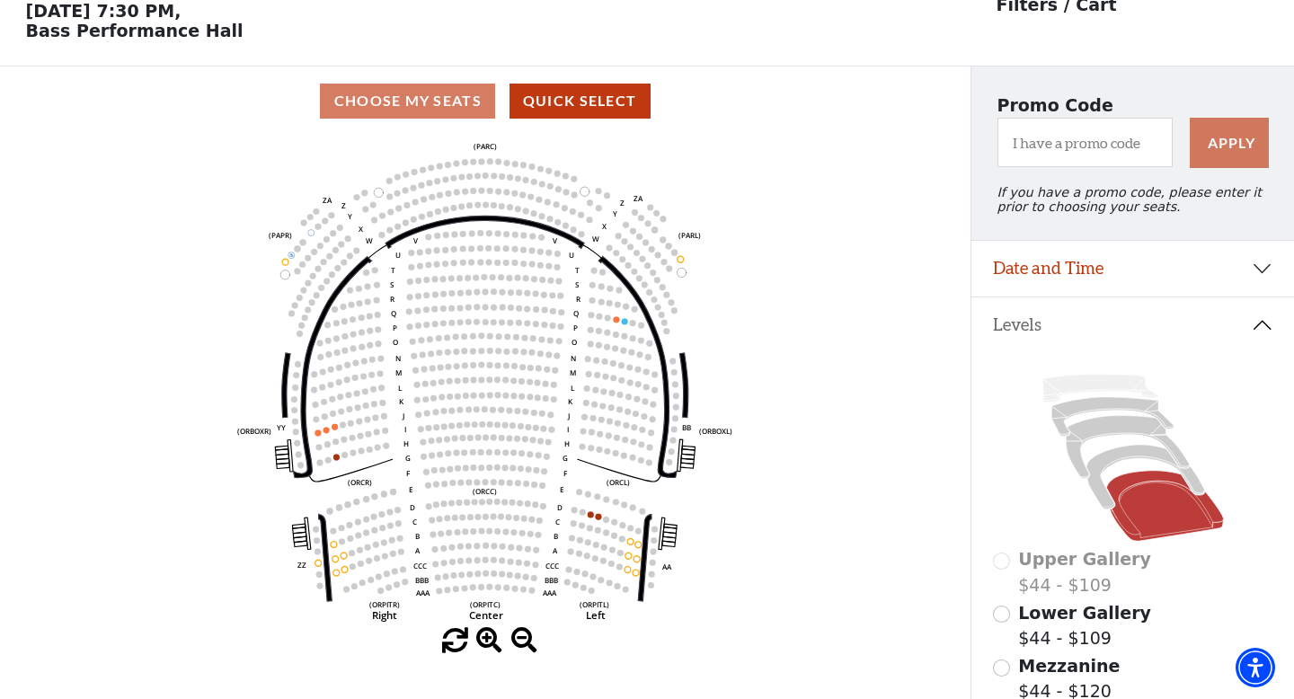
click at [652, 583] on circle at bounding box center [651, 586] width 6 height 6
click at [665, 542] on rect at bounding box center [669, 543] width 13 height 5
click at [669, 572] on icon "Left (ORPITL) Right (ORPITR) Center (ORPITC) ZZ AA YY BB ZA ZA (ORCL) (ORCR) (O…" at bounding box center [486, 382] width 874 height 493
click at [666, 546] on rect at bounding box center [669, 543] width 13 height 5
click at [702, 563] on icon "Left (ORPITL) Right (ORPITR) Center (ORPITC) ZZ AA YY BB ZA ZA (ORCL) (ORCR) (O…" at bounding box center [486, 382] width 874 height 493
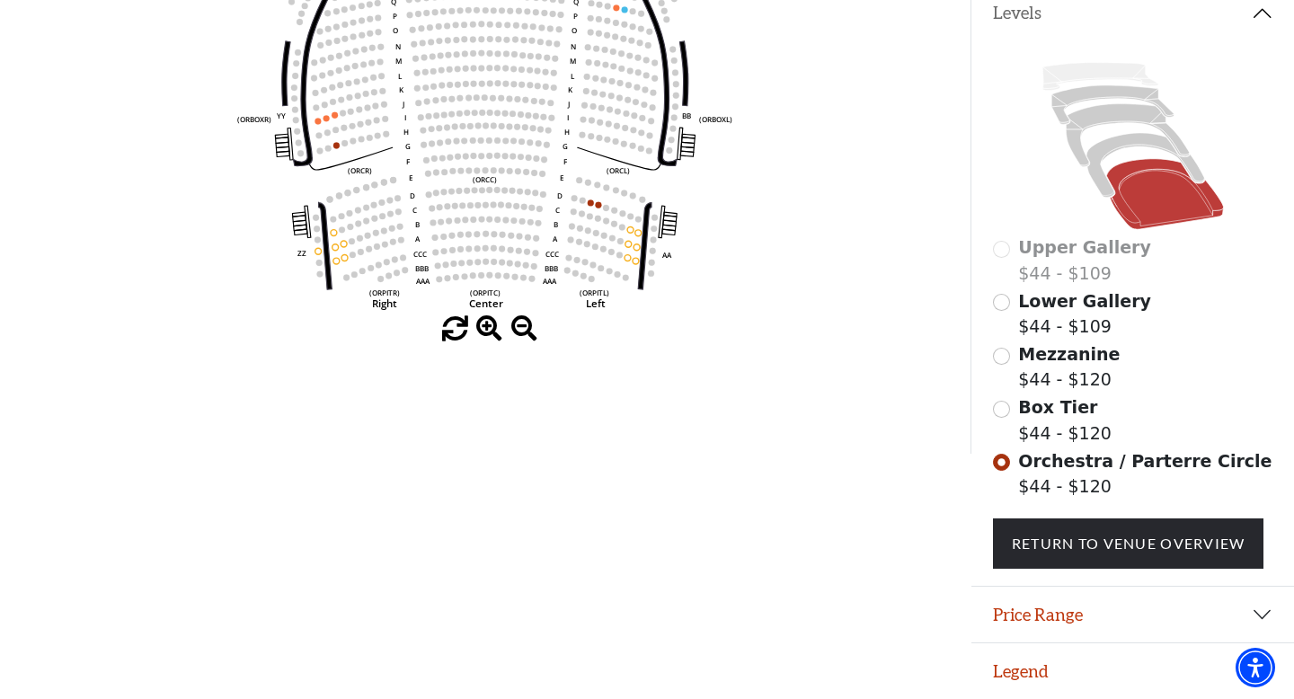
scroll to position [397, 0]
click at [1002, 410] on input "Box Tier$44 - $120\a" at bounding box center [1001, 409] width 17 height 17
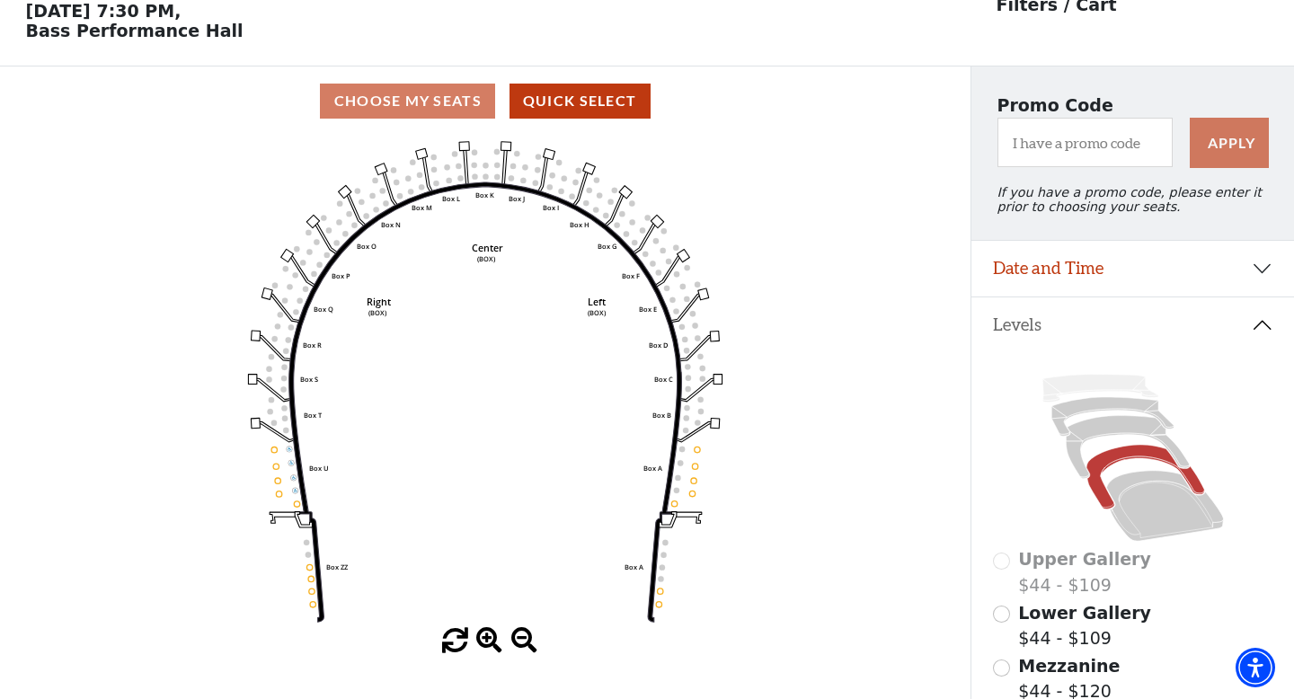
scroll to position [83, 0]
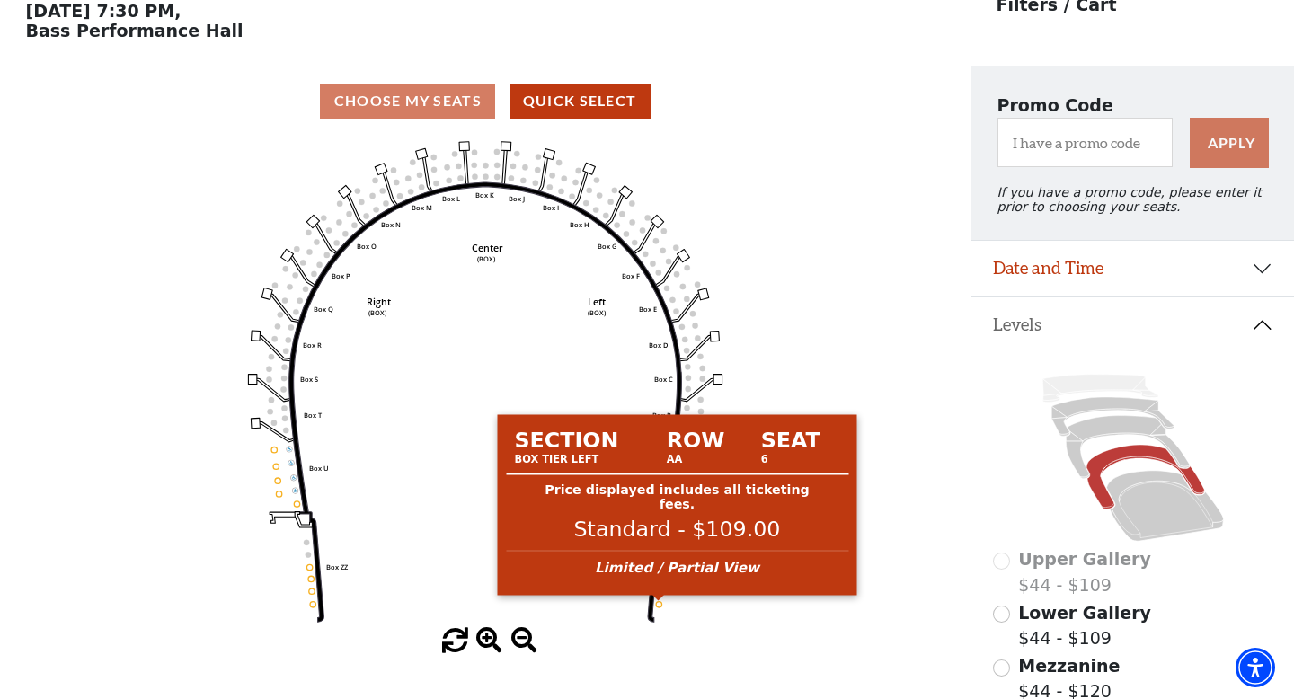
click at [661, 607] on circle at bounding box center [658, 603] width 5 height 5
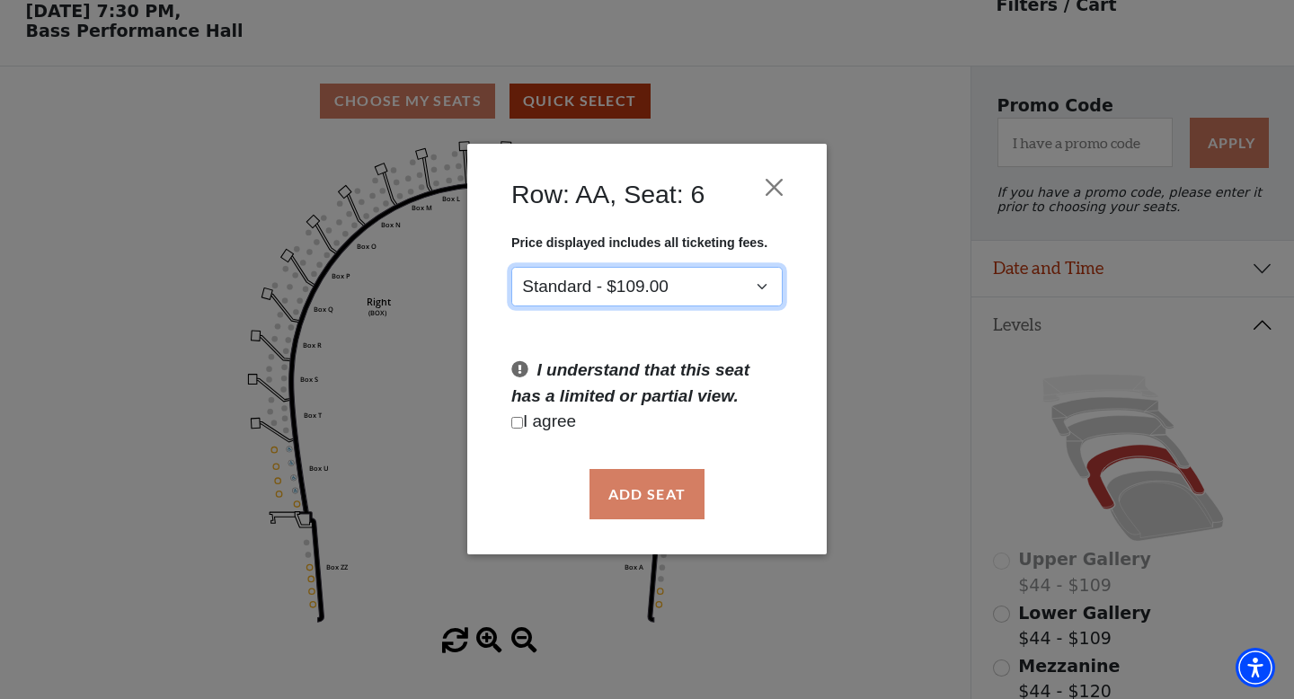
click at [765, 289] on select "Standard - $109.00" at bounding box center [647, 287] width 271 height 40
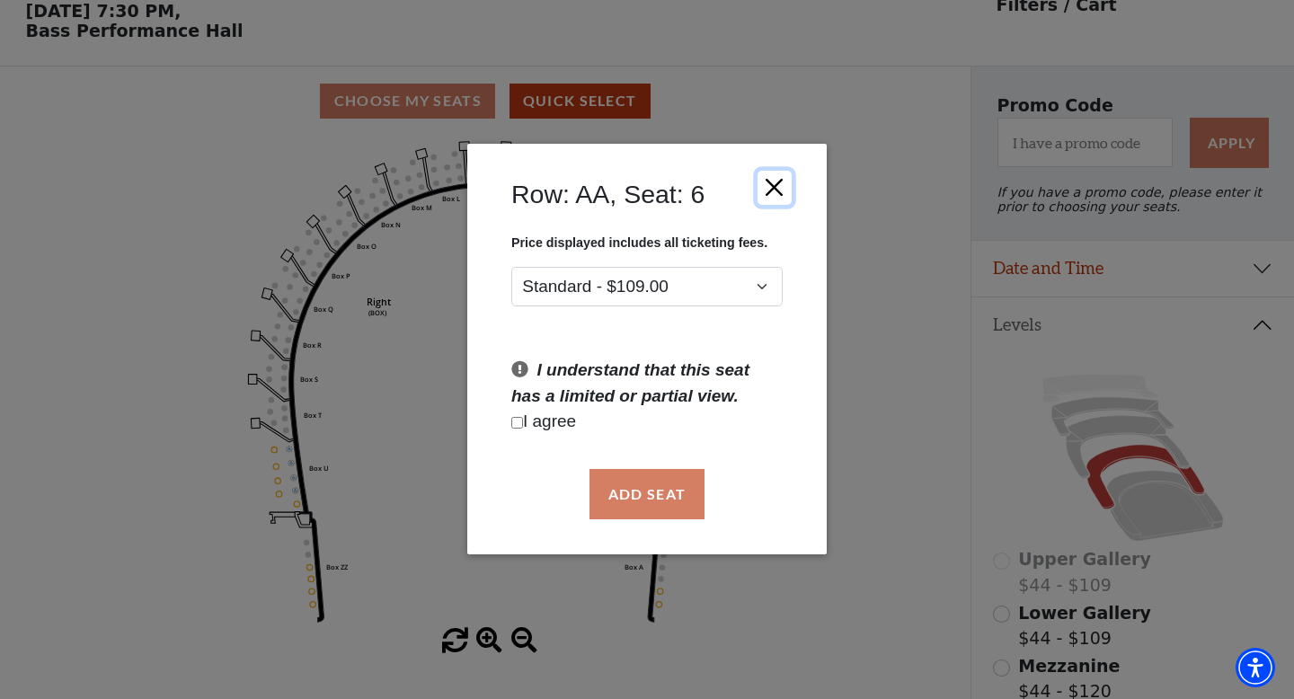
click at [778, 196] on button "Close" at bounding box center [775, 188] width 34 height 34
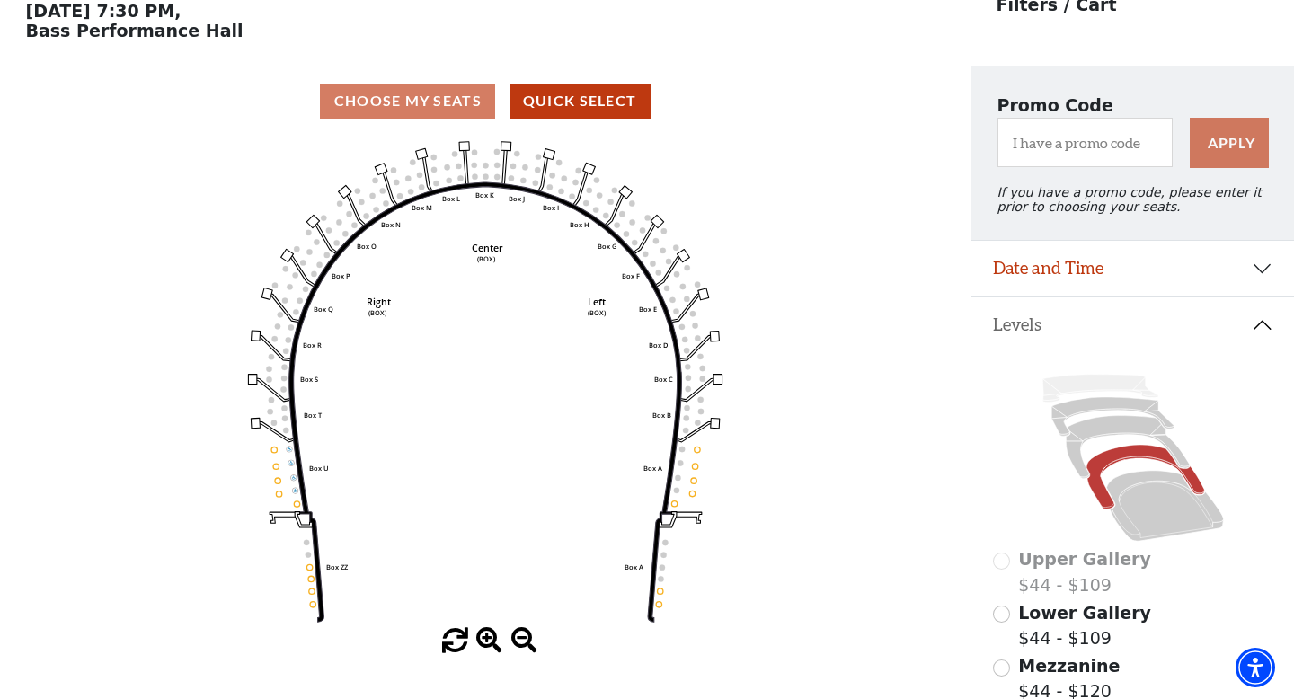
click at [787, 389] on icon "Left (BOX) Right (BOX) Center (BOX) Box ZZ Box U Box T Box S Box R Box Q Box P …" at bounding box center [486, 382] width 874 height 493
click at [693, 477] on use "Seat Selected" at bounding box center [693, 480] width 6 height 6
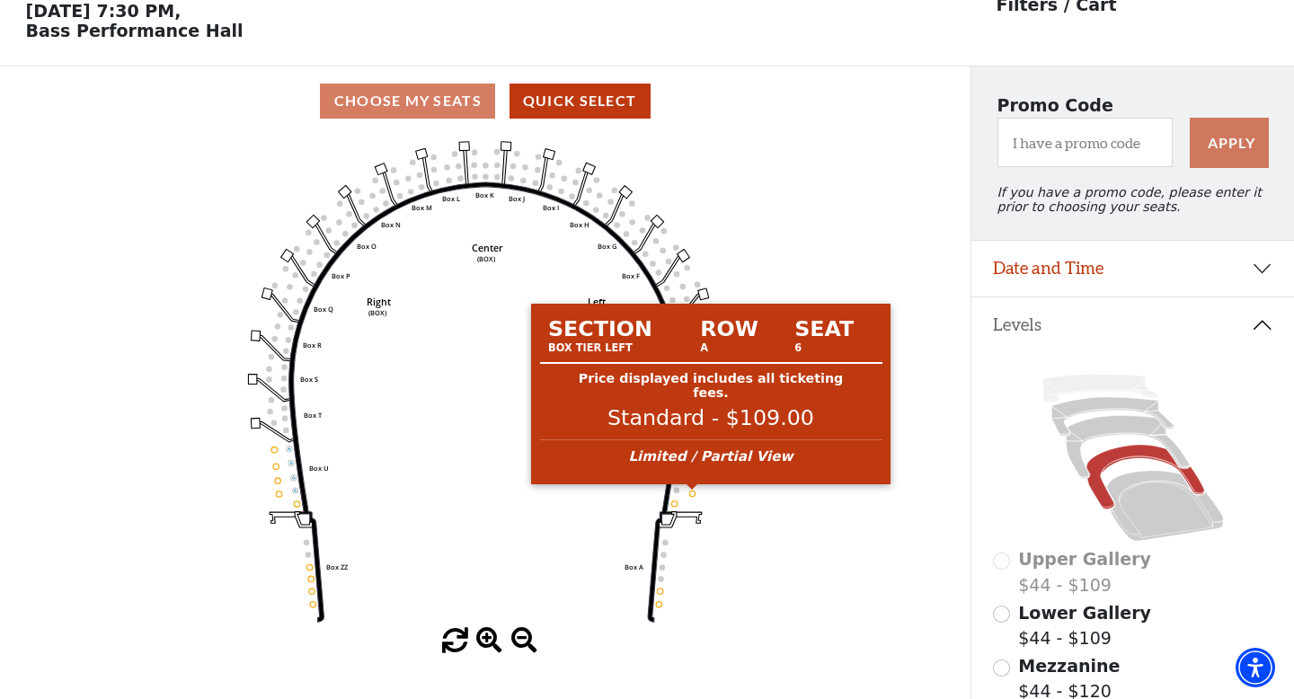
click at [691, 494] on circle at bounding box center [691, 493] width 5 height 5
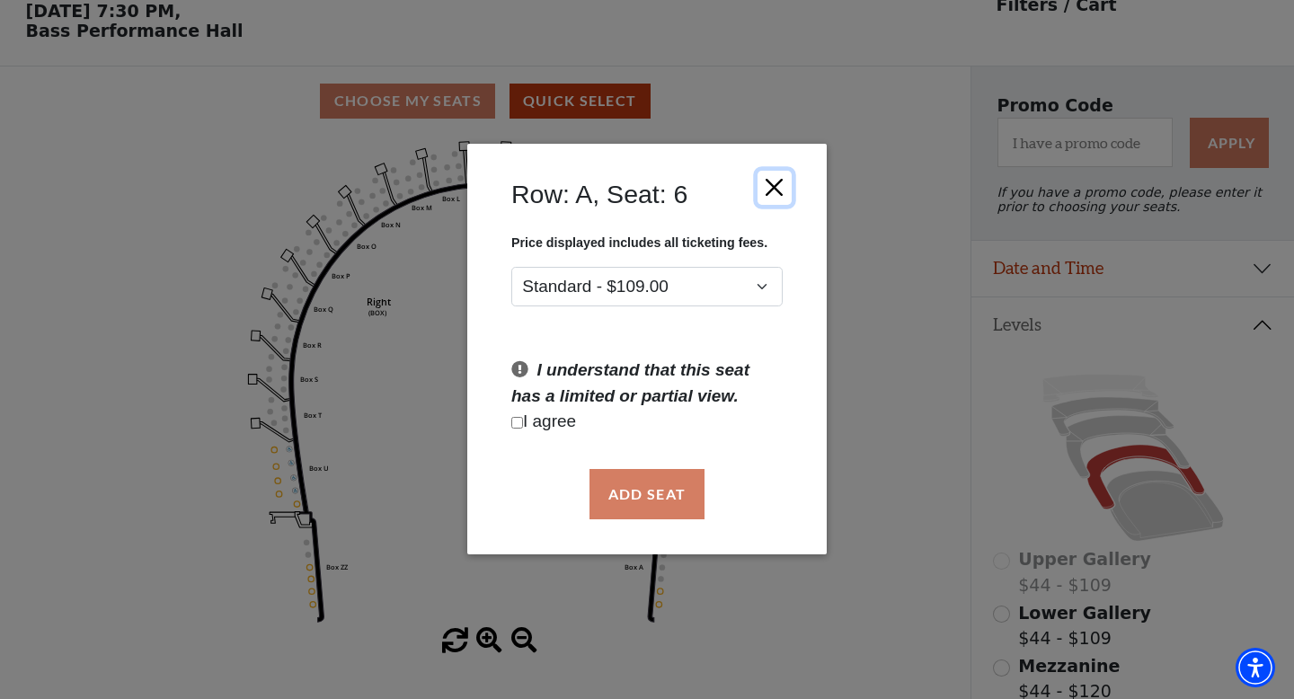
click at [770, 195] on button "Close" at bounding box center [775, 188] width 34 height 34
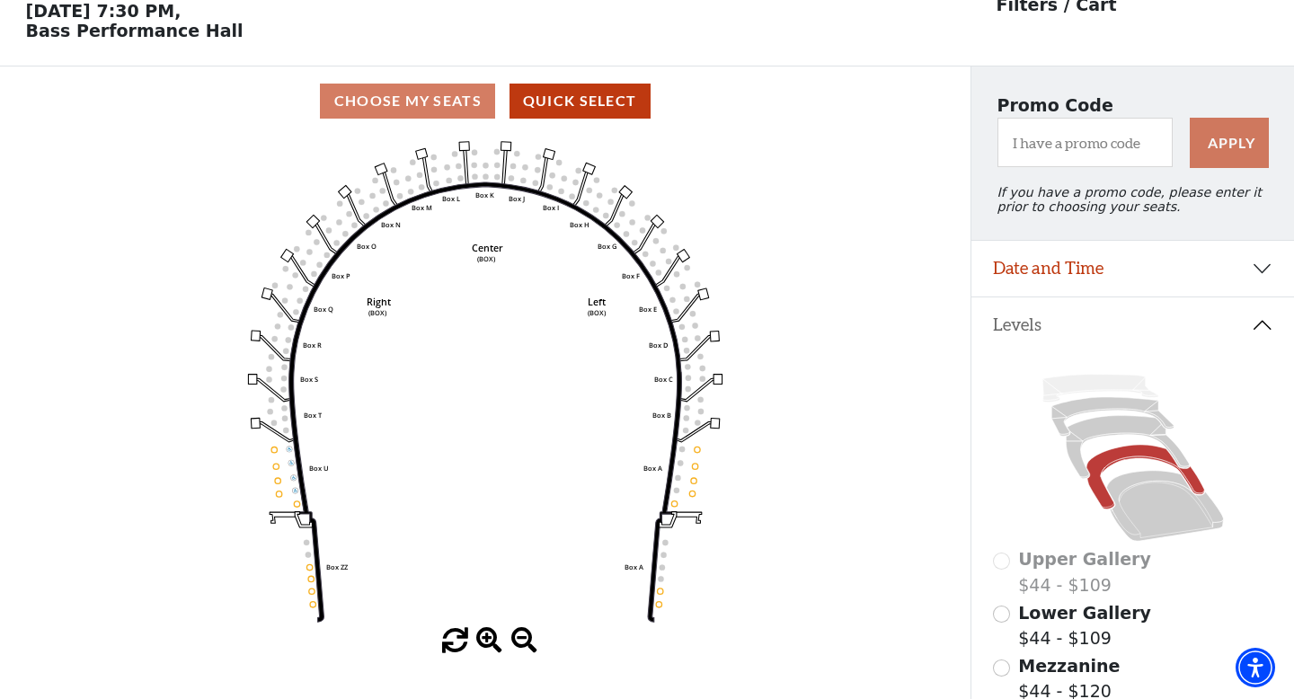
click at [687, 475] on icon "Left (BOX) Right (BOX) Center (BOX) Box ZZ Box U Box T Box S Box R Box Q Box P …" at bounding box center [486, 382] width 874 height 493
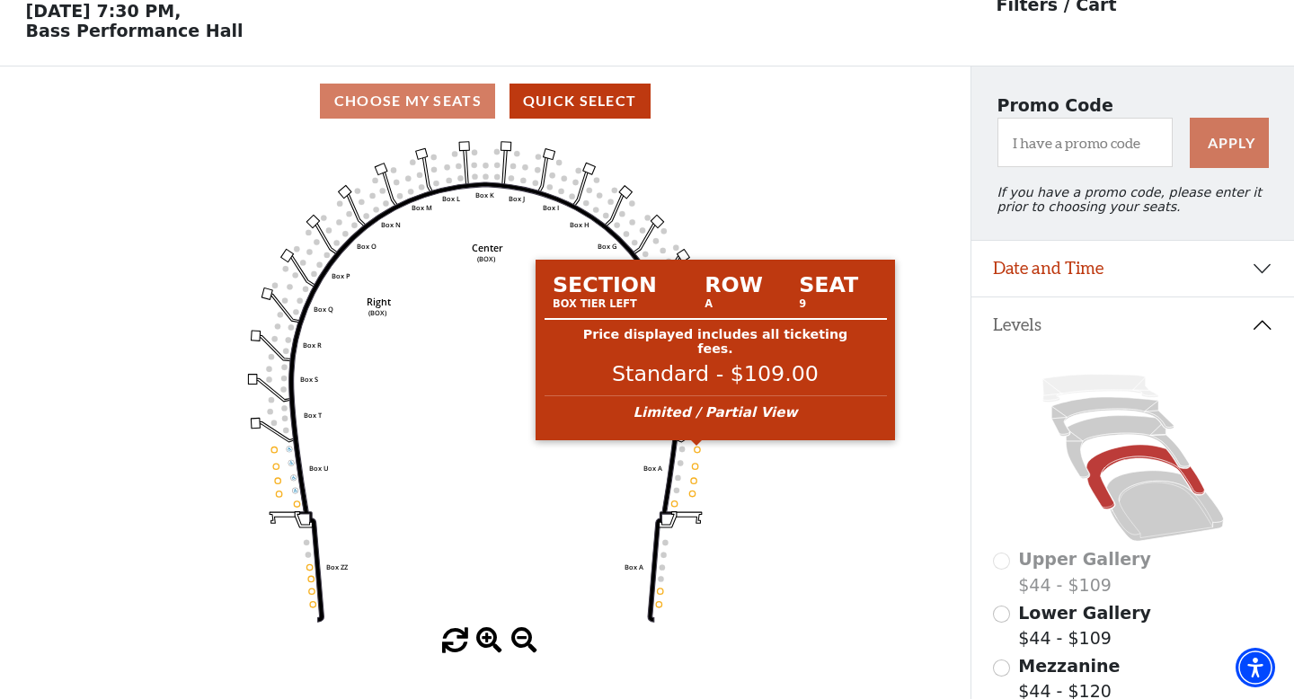
scroll to position [82, 0]
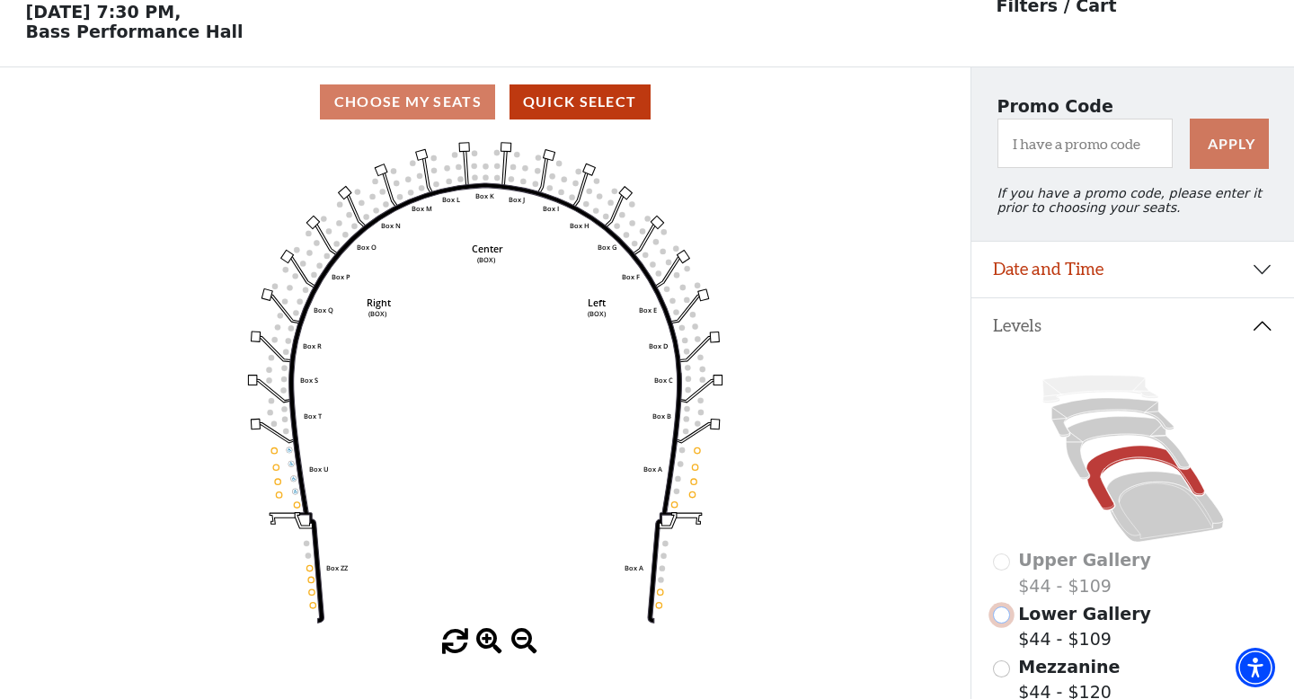
click at [1003, 613] on input "Lower Gallery$44 - $109\a" at bounding box center [1001, 615] width 17 height 17
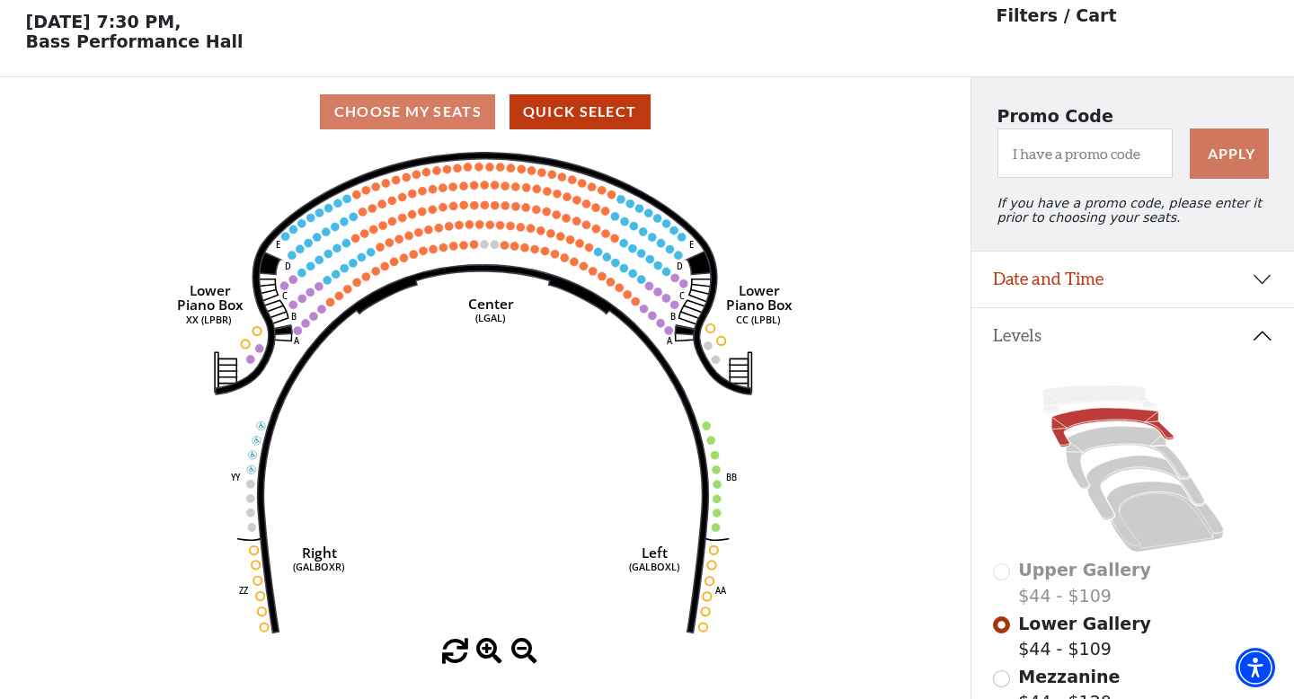
scroll to position [83, 0]
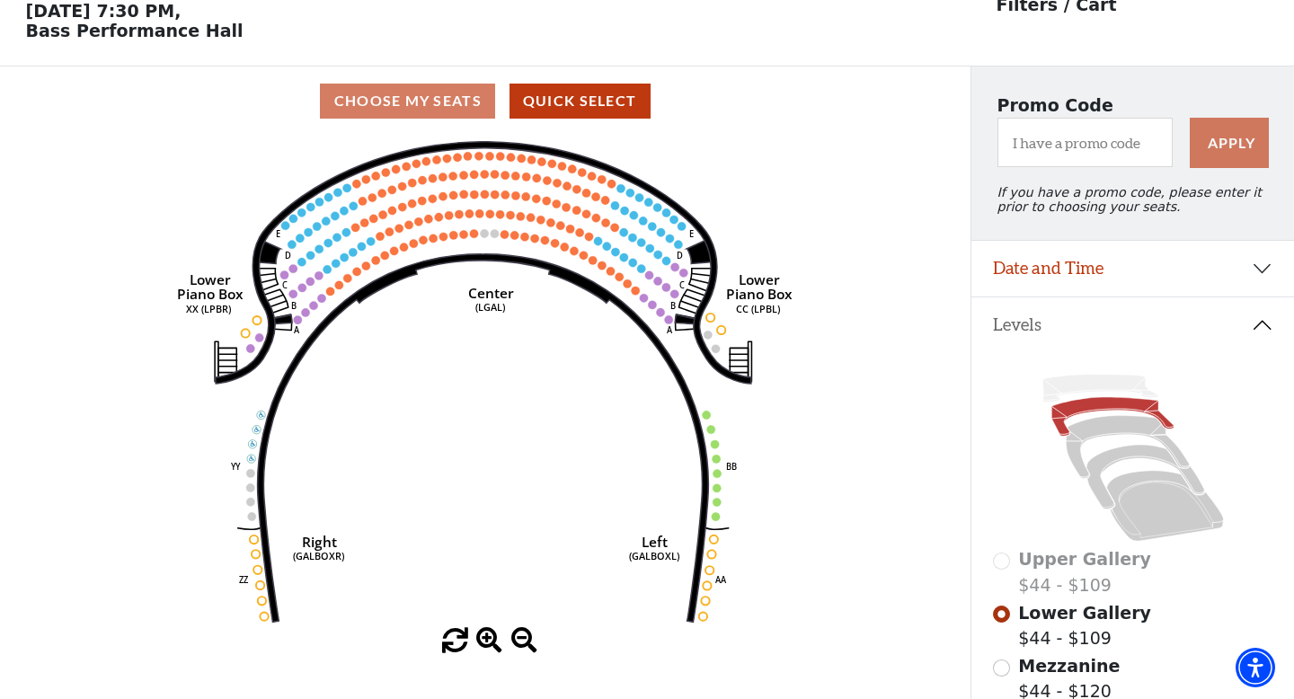
click at [609, 465] on icon "Right (GALBOXR) E D C B A E D C B A YY ZZ Left (GALBOXL) BB AA Center Lower Pia…" at bounding box center [486, 382] width 874 height 493
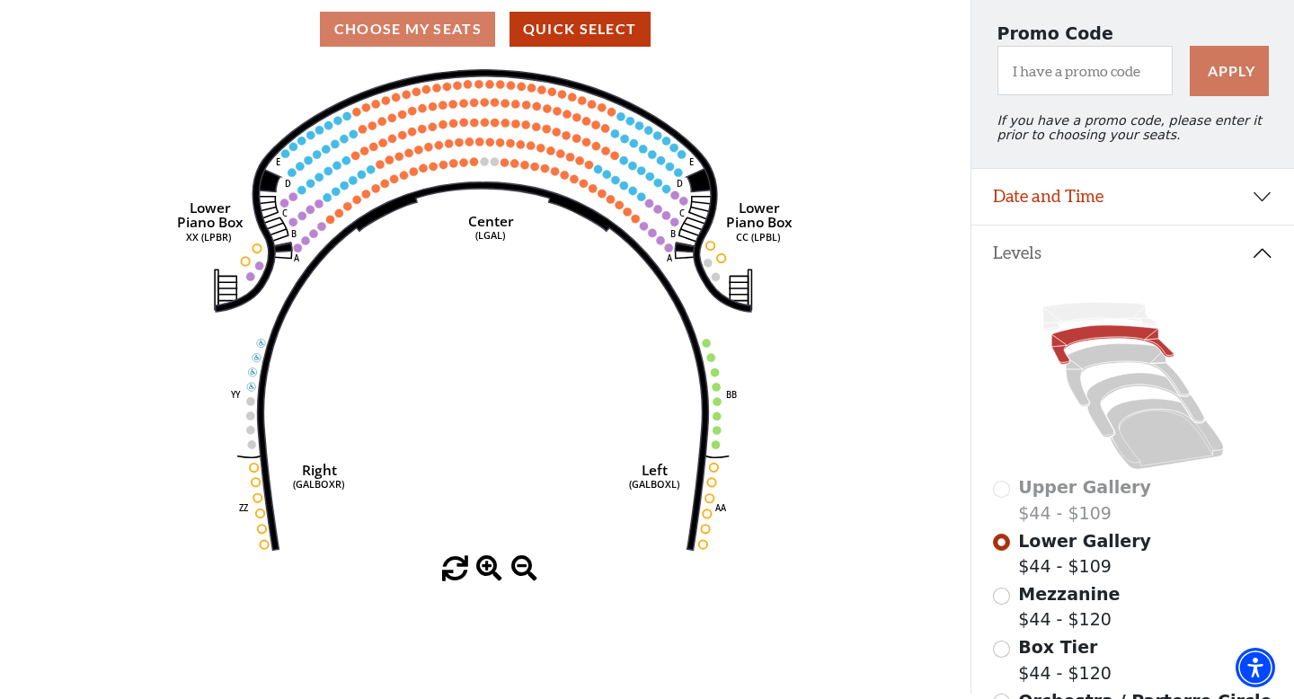
scroll to position [191, 0]
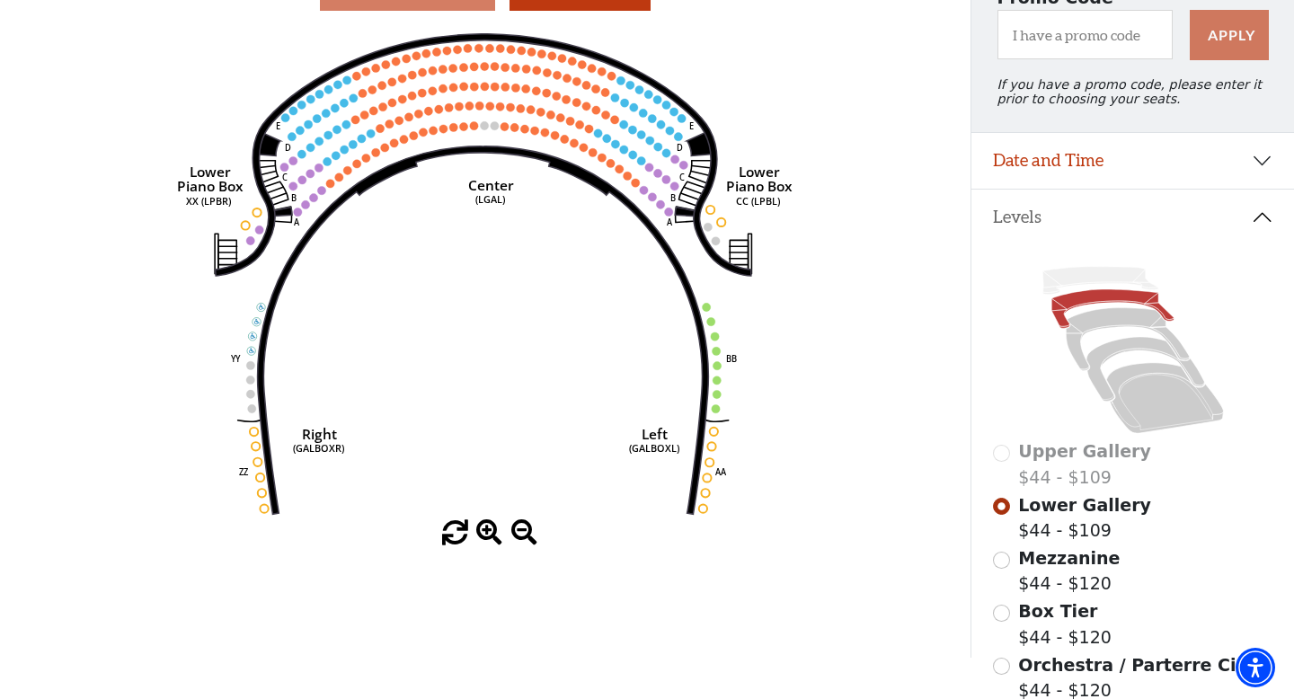
click at [870, 413] on icon "Right (GALBOXR) E D C B A E D C B A YY ZZ Left (GALBOXL) BB AA Center Lower Pia…" at bounding box center [486, 274] width 874 height 493
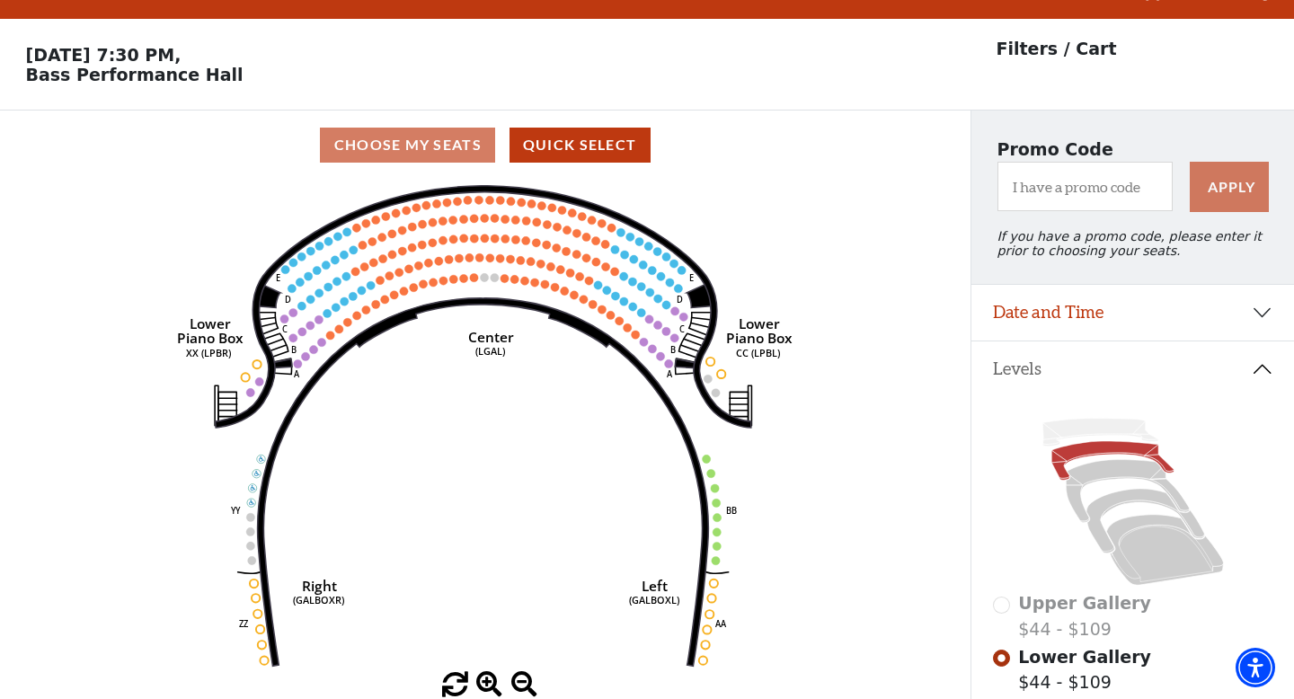
scroll to position [0, 0]
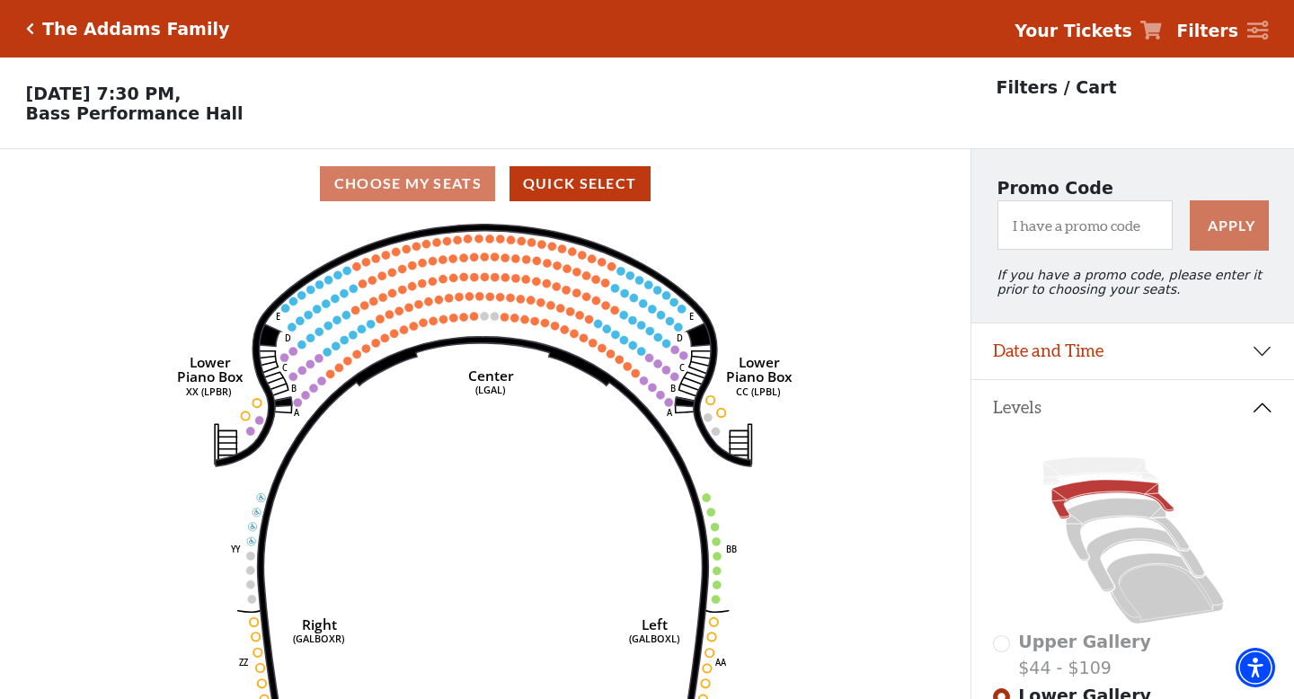
click at [433, 179] on div "Choose My Seats Quick Select" at bounding box center [485, 183] width 971 height 35
click at [34, 30] on div "The Addams Family" at bounding box center [132, 29] width 196 height 21
